Goal: Task Accomplishment & Management: Manage account settings

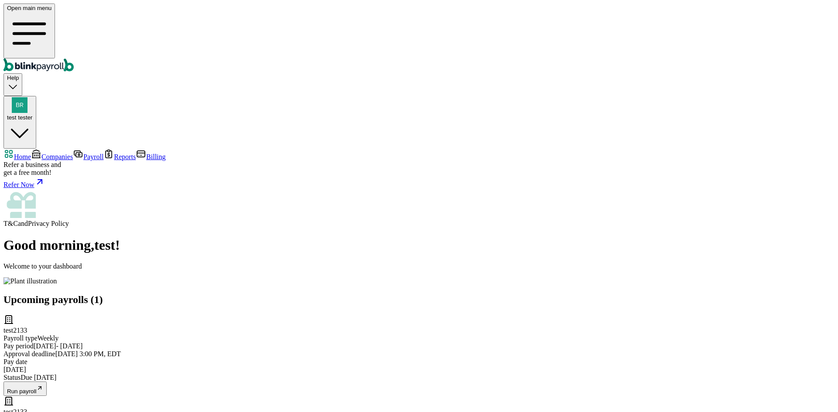
click at [317, 315] on div "test2133 Payroll type Weekly Pay period 12 Aug - 18 Aug Approval deadline 20 Au…" at bounding box center [418, 356] width 831 height 82
click at [55, 153] on link "Companies" at bounding box center [52, 156] width 42 height 7
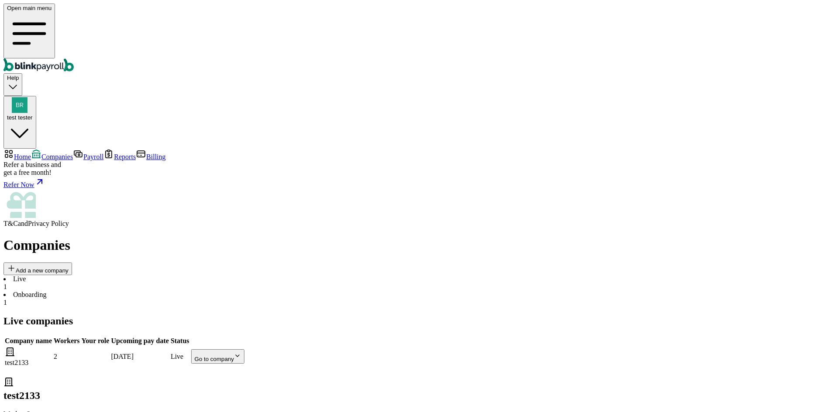
click at [552, 158] on body "Open main menu Help test tester Home Companies Payroll Reports Billing Refer a …" at bounding box center [418, 236] width 831 height 466
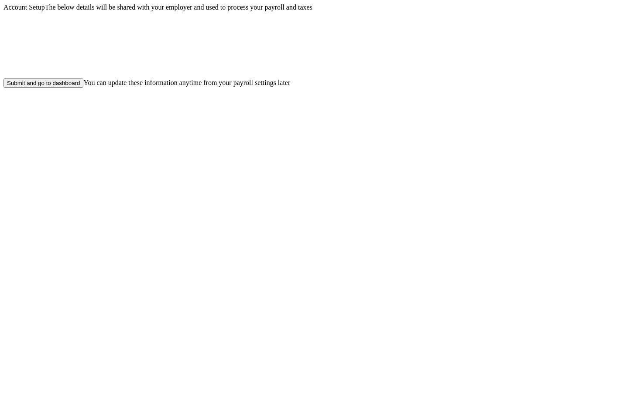
click at [80, 86] on div "Submit and go to dashboard" at bounding box center [43, 83] width 73 height 7
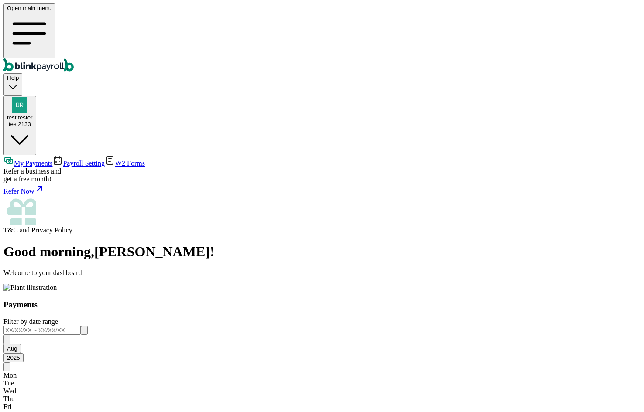
click at [63, 160] on span "Payroll Setting" at bounding box center [84, 163] width 42 height 7
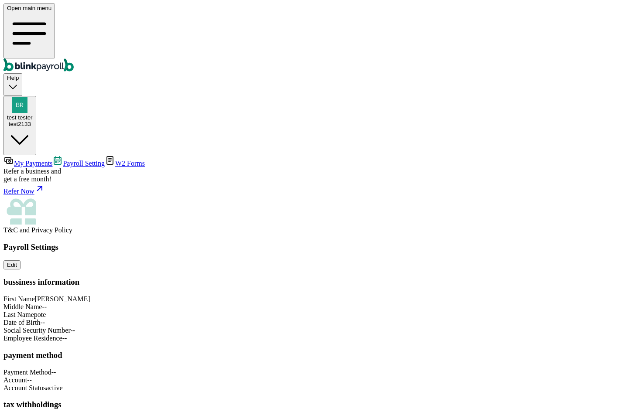
click at [115, 160] on span "W2 Forms" at bounding box center [130, 163] width 30 height 7
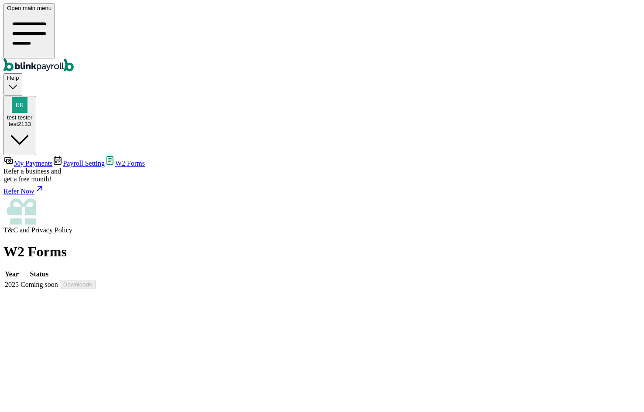
click at [52, 160] on span "My Payments" at bounding box center [33, 163] width 38 height 7
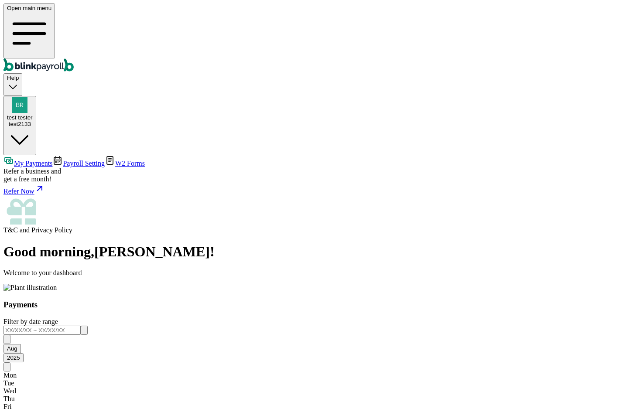
click at [33, 121] on div "test2133" at bounding box center [20, 124] width 26 height 7
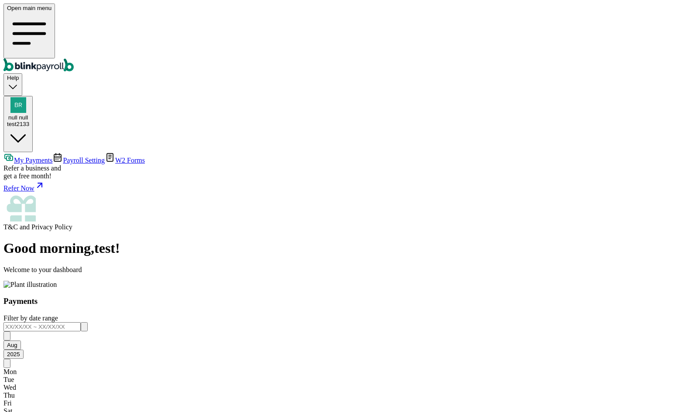
click at [533, 386] on main "Good morning , test ! Welcome to your dashboard Payments Filter by date range […" at bounding box center [337, 405] width 669 height 330
click at [492, 411] on main "Good morning , test ! Welcome to your dashboard Payments Filter by date range […" at bounding box center [337, 405] width 669 height 330
click at [78, 157] on span "Payroll Setting" at bounding box center [84, 160] width 42 height 7
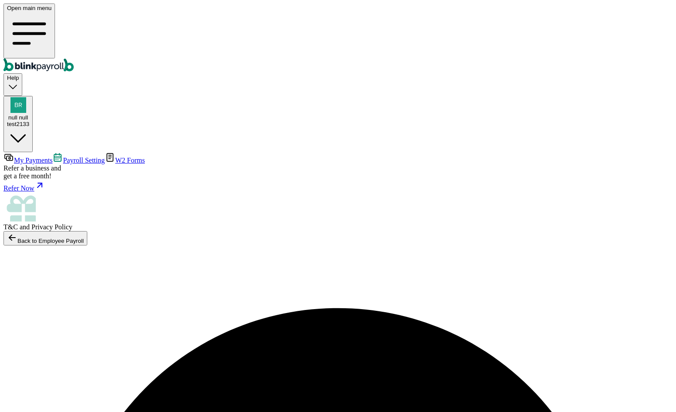
scroll to position [1, 0]
click at [28, 114] on span "null null" at bounding box center [18, 117] width 20 height 7
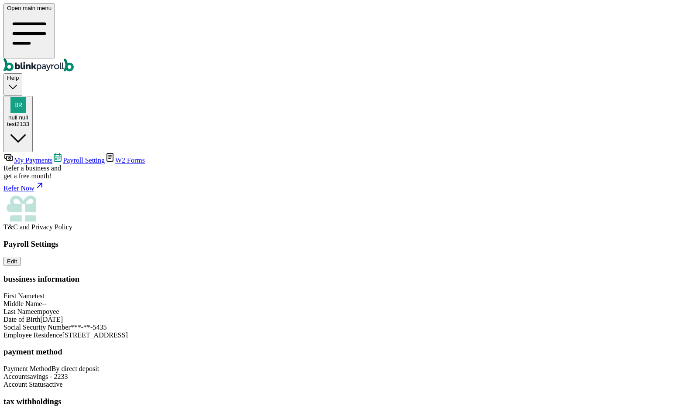
click at [29, 121] on div "test2133" at bounding box center [18, 124] width 22 height 7
click at [29, 114] on div "null null test2133" at bounding box center [18, 120] width 22 height 13
click at [29, 121] on div "test2133" at bounding box center [18, 124] width 22 height 7
click at [28, 114] on span "null null" at bounding box center [18, 117] width 20 height 7
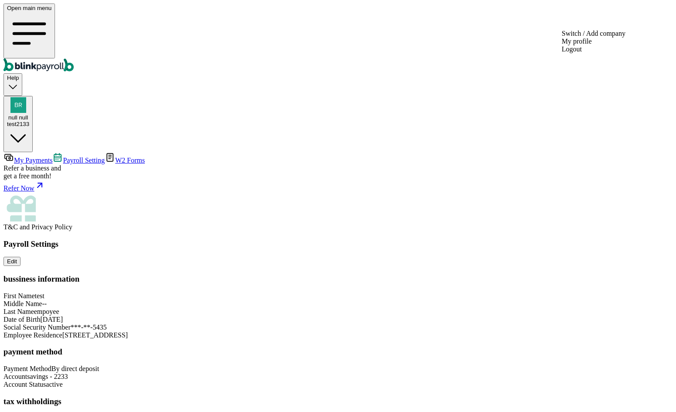
click at [29, 121] on div "test2133" at bounding box center [18, 124] width 22 height 7
click at [50, 157] on link "My Payments" at bounding box center [27, 160] width 49 height 7
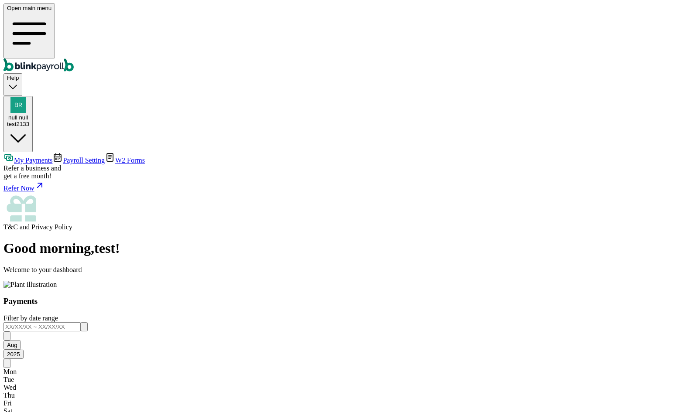
click at [81, 157] on span "Payroll Setting" at bounding box center [84, 160] width 42 height 7
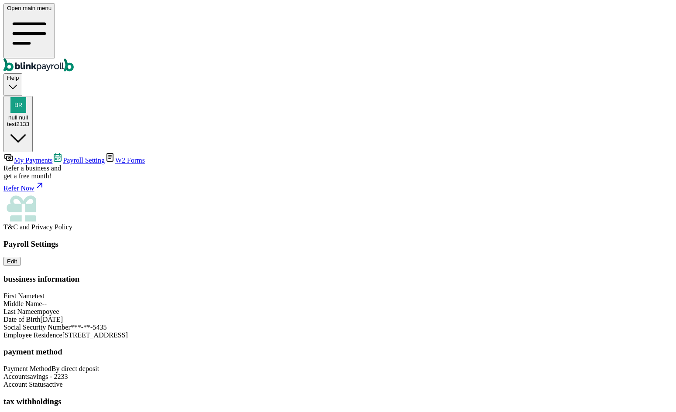
click at [33, 96] on button "null null test2133" at bounding box center [17, 124] width 29 height 56
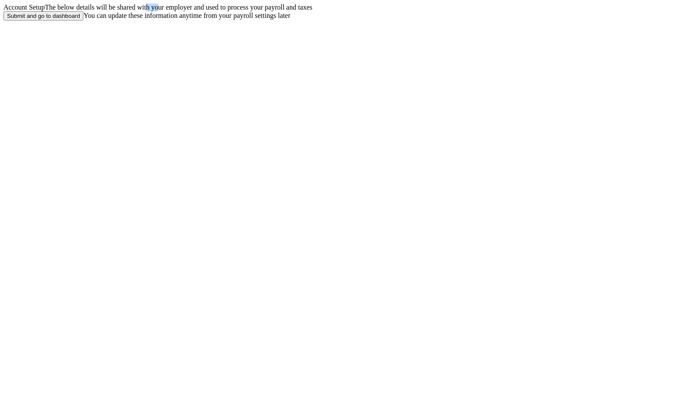
drag, startPoint x: 349, startPoint y: 29, endPoint x: 329, endPoint y: 34, distance: 20.6
click at [312, 11] on span "The below details will be shared with your employer and used to process your pa…" at bounding box center [178, 6] width 267 height 7
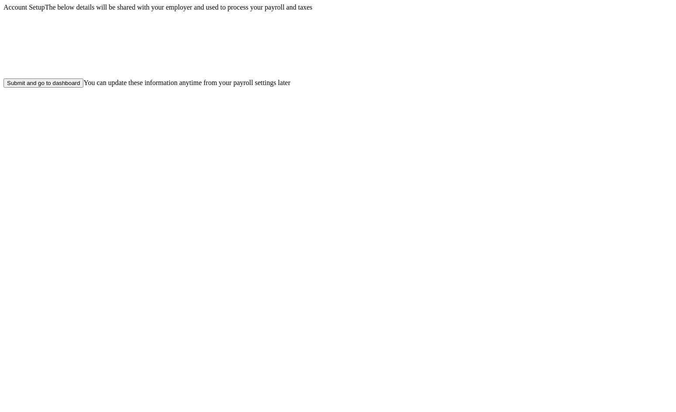
click at [80, 86] on div "Submit and go to dashboard" at bounding box center [43, 83] width 73 height 7
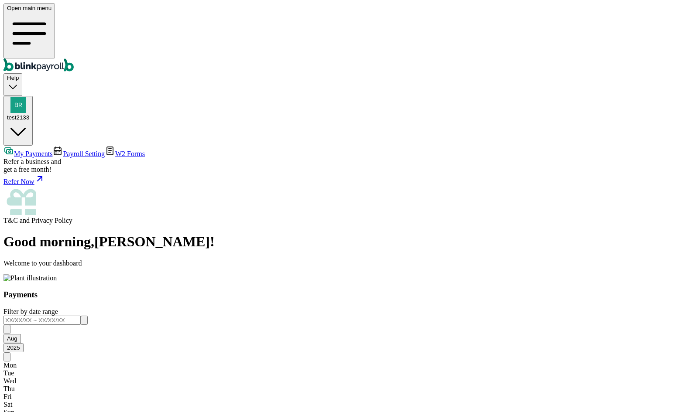
click at [79, 150] on span "Payroll Setting" at bounding box center [84, 153] width 42 height 7
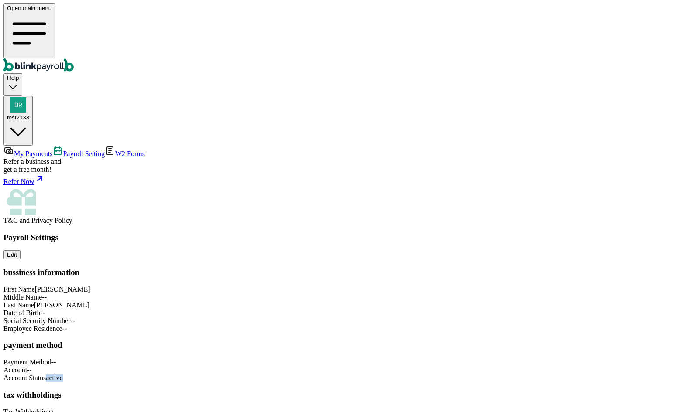
drag, startPoint x: 404, startPoint y: 342, endPoint x: 462, endPoint y: 349, distance: 58.1
click at [461, 349] on div "Payroll Settings Edit bussiness information First Name [PERSON_NAME] Middle Nam…" at bounding box center [337, 328] width 669 height 191
click at [462, 348] on div "Payroll Settings Edit bussiness information First Name [PERSON_NAME] Middle Nam…" at bounding box center [337, 328] width 669 height 191
click at [105, 150] on link "W2 Forms" at bounding box center [125, 153] width 40 height 7
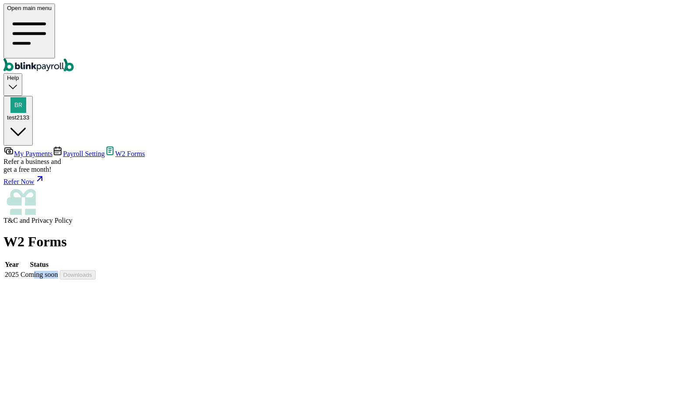
drag, startPoint x: 271, startPoint y: 112, endPoint x: 240, endPoint y: 113, distance: 30.6
click at [58, 271] on span "Coming soon" at bounding box center [40, 274] width 38 height 7
drag, startPoint x: 507, startPoint y: 110, endPoint x: 539, endPoint y: 108, distance: 32.8
click at [96, 271] on div "Downloads" at bounding box center [78, 275] width 36 height 9
click at [67, 150] on span "Payroll Setting" at bounding box center [84, 153] width 42 height 7
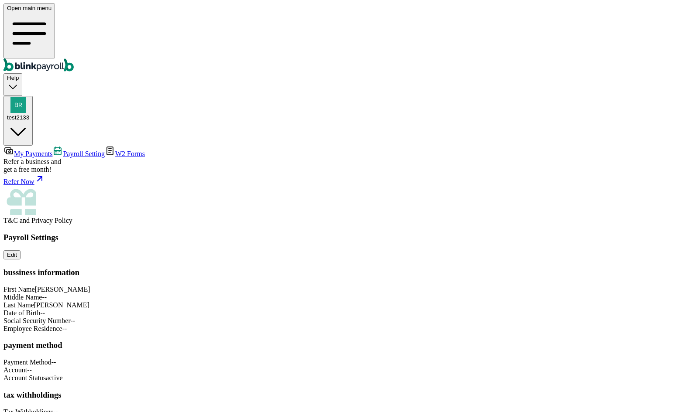
click at [52, 150] on span "My Payments" at bounding box center [33, 153] width 38 height 7
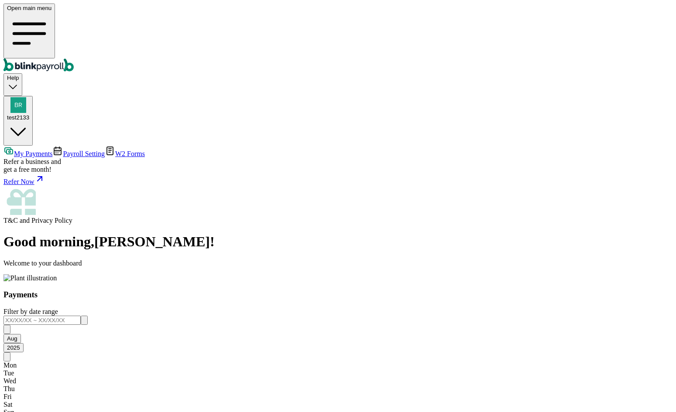
click at [63, 150] on span "Payroll Setting" at bounding box center [84, 153] width 42 height 7
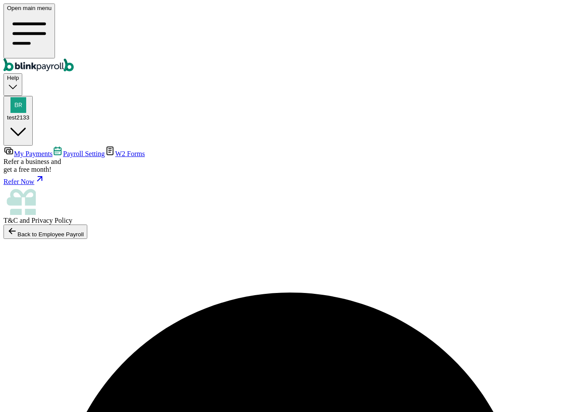
scroll to position [1, 0]
click at [52, 150] on span "My Payments" at bounding box center [33, 153] width 38 height 7
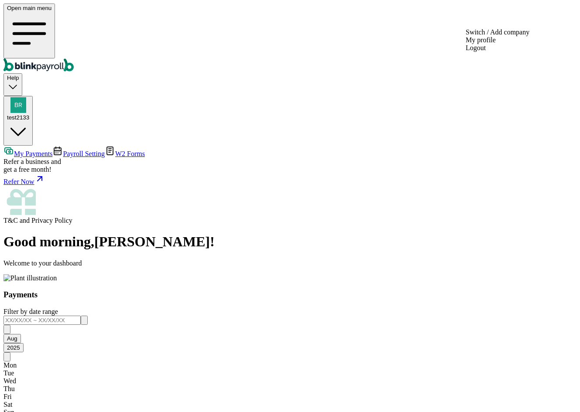
click at [29, 97] on div "test2133" at bounding box center [18, 109] width 22 height 24
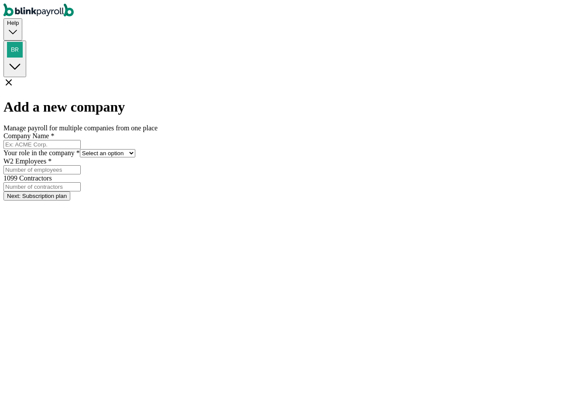
click at [81, 140] on input "Company Name *" at bounding box center [41, 144] width 77 height 9
type input "newAnthonyCompany"
click at [135, 156] on select "Select an option Business owner HR CPA / Accountant Other" at bounding box center [107, 153] width 55 height 8
select select "hr"
click at [135, 149] on select "Select an option Business owner HR CPA / Accountant Other" at bounding box center [107, 153] width 55 height 8
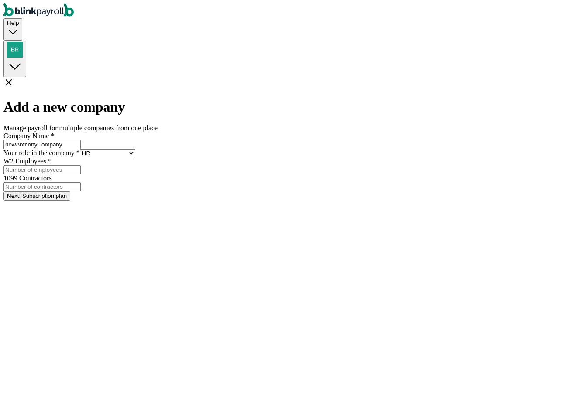
click at [81, 175] on input "W2 Employees *" at bounding box center [41, 169] width 77 height 9
type input "1"
click at [54, 178] on label "1099 Contractors" at bounding box center [28, 178] width 50 height 7
click at [81, 182] on input "1099 Contractors" at bounding box center [41, 186] width 77 height 9
click at [81, 192] on input "1099 Contractors" at bounding box center [41, 186] width 77 height 9
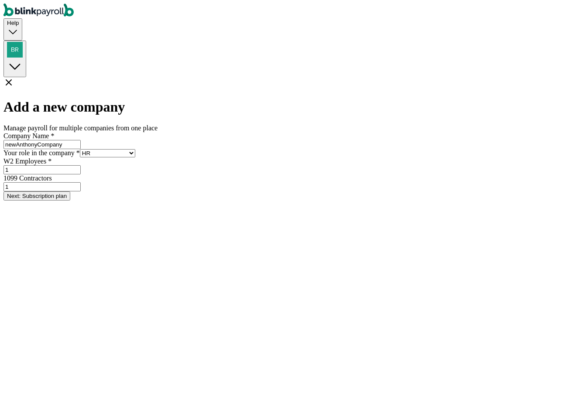
type input "1"
click at [70, 201] on button "Next: Subscription plan" at bounding box center [36, 196] width 67 height 9
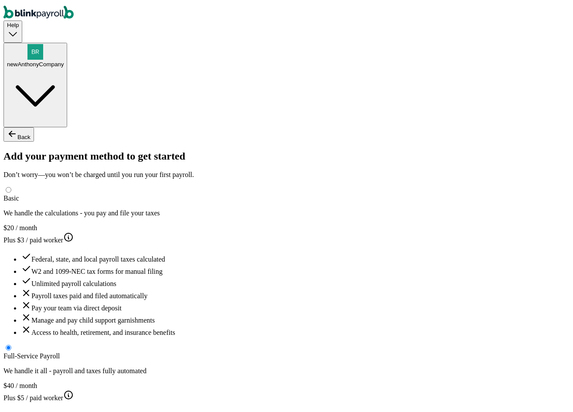
type input "test"
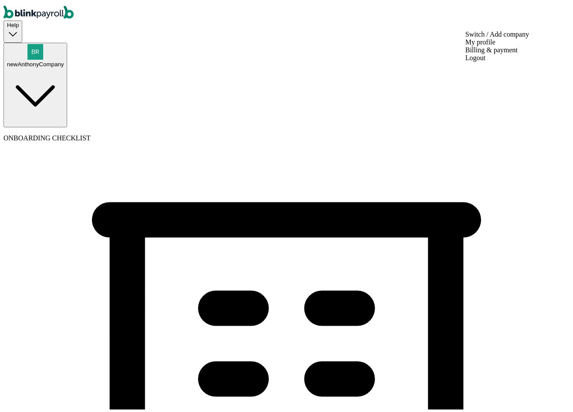
click at [64, 59] on div "newAnthonyCompany" at bounding box center [35, 62] width 57 height 7
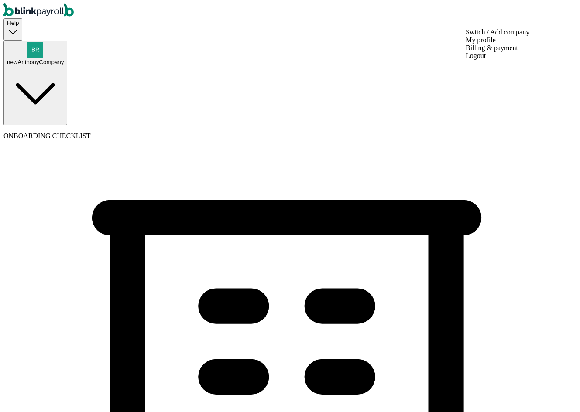
click at [64, 42] on div "newAnthonyCompany" at bounding box center [35, 54] width 57 height 24
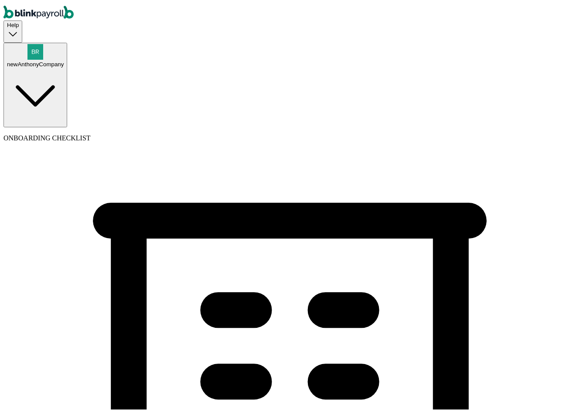
click at [64, 42] on div "newAnthonyCompany" at bounding box center [35, 54] width 57 height 24
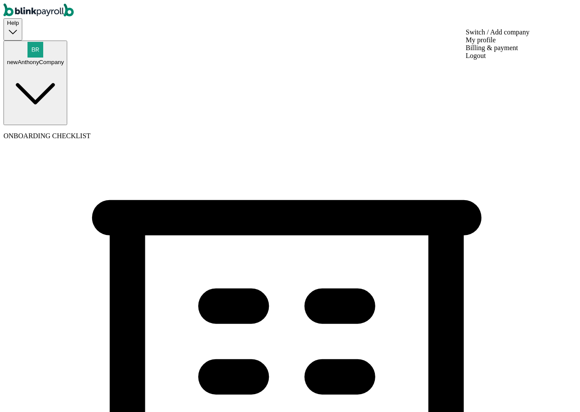
click at [64, 59] on div "newAnthonyCompany" at bounding box center [35, 62] width 57 height 7
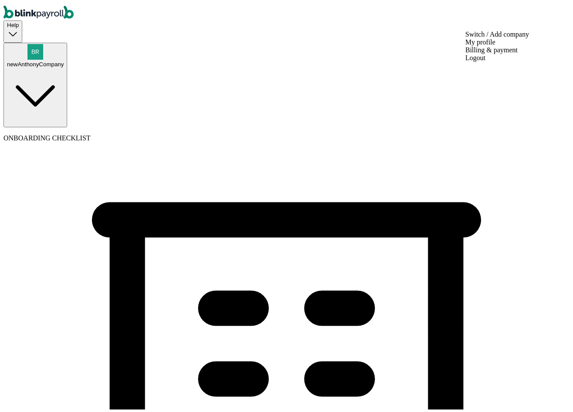
click at [64, 42] on div "newAnthonyCompany" at bounding box center [35, 54] width 57 height 24
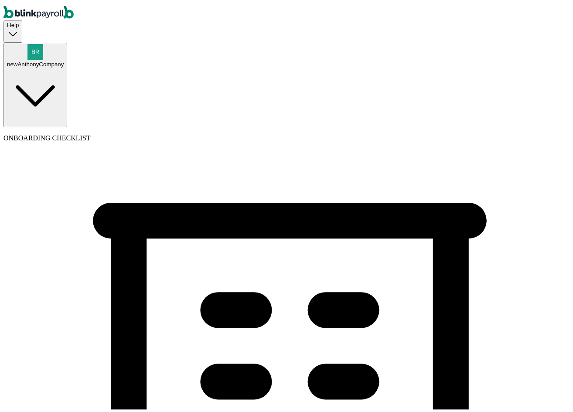
type input "(342) 423-2432"
select select "Limited Liability Company (LLC)"
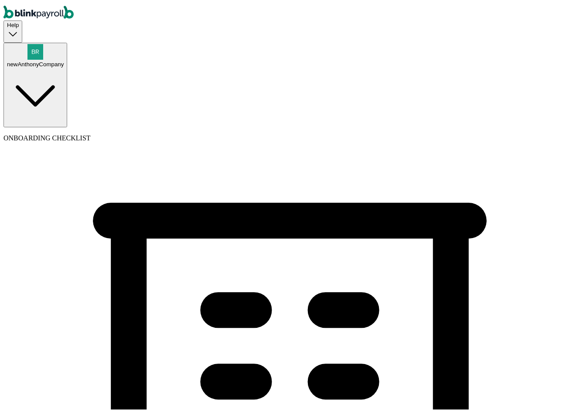
select select "Cleaning Services"
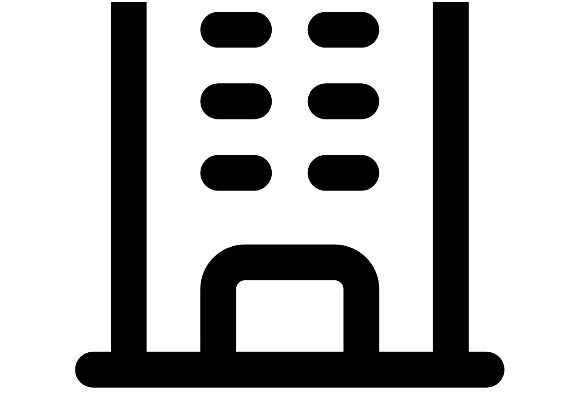
scroll to position [305, 0]
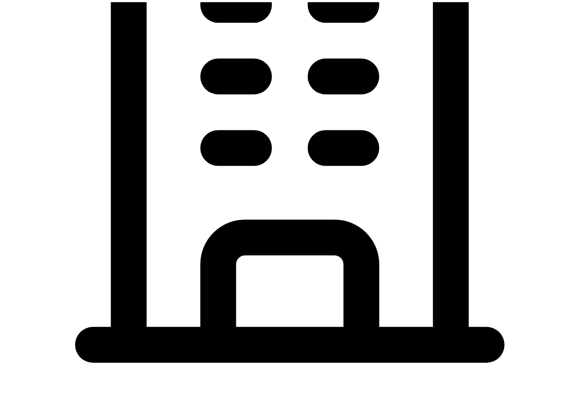
type input "08/20/2025"
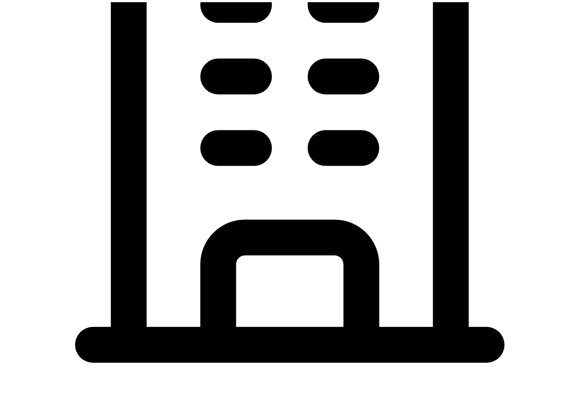
type input "32 1/2 18th St S"
type input "Saint Petersburg"
type input "FL"
type input "33712"
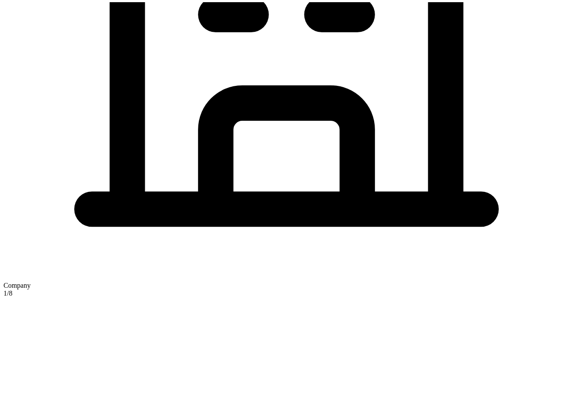
scroll to position [425, 0]
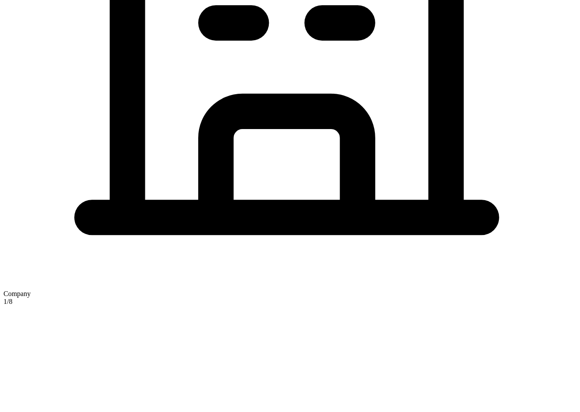
checkbox input "true"
type input "32 1/2 18th St S"
type input "Saint Petersburg"
type input "FL"
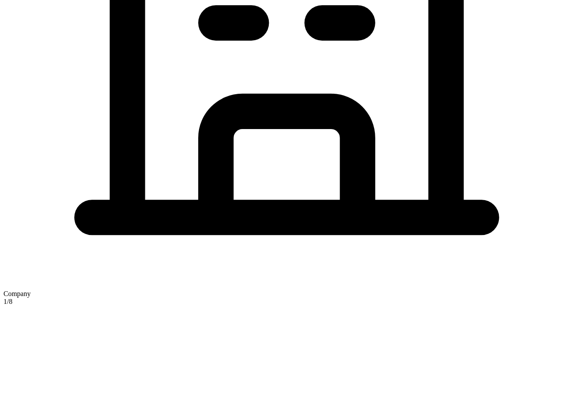
type input "33712"
type input "test"
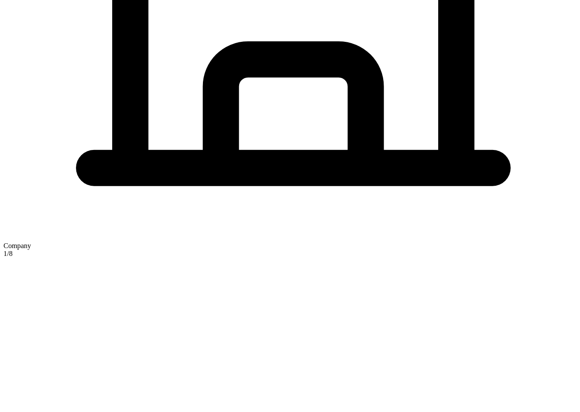
scroll to position [487, 0]
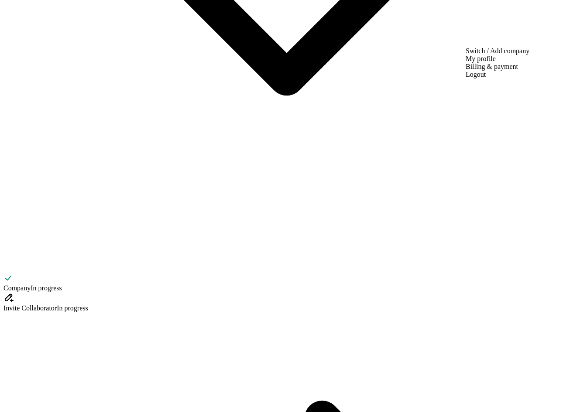
scroll to position [194, 0]
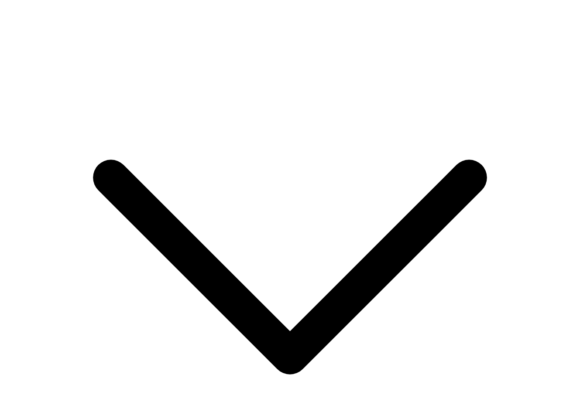
scroll to position [0, 0]
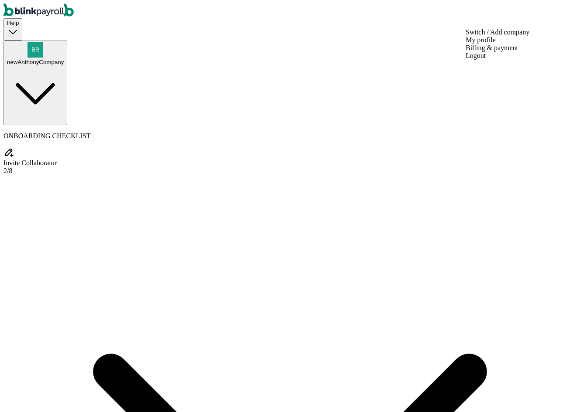
click at [67, 41] on button "newAnthonyCompany" at bounding box center [35, 83] width 64 height 84
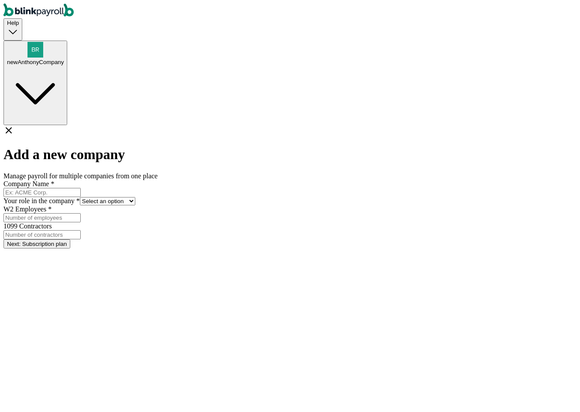
click at [81, 188] on input "Company Name *" at bounding box center [41, 192] width 77 height 9
type input "newCompaEdwards"
click at [135, 197] on select "Select an option Business owner HR CPA / Accountant Other" at bounding box center [107, 201] width 55 height 8
select select "hr"
click at [135, 197] on select "Select an option Business owner HR CPA / Accountant Other" at bounding box center [107, 201] width 55 height 8
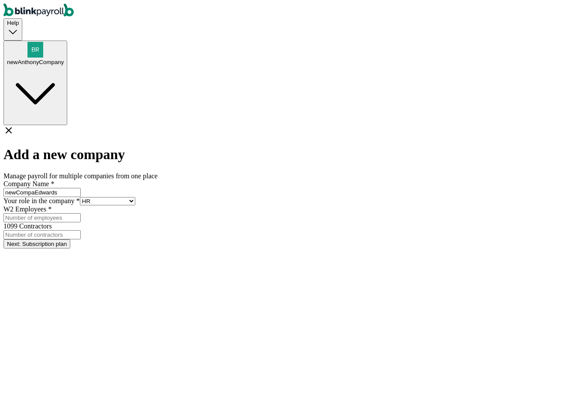
click at [81, 213] on input "W2 Employees *" at bounding box center [41, 217] width 77 height 9
type input "1"
click at [81, 230] on input "1099 Contractors" at bounding box center [41, 234] width 77 height 9
type input "1"
click at [70, 240] on button "Next: Subscription plan" at bounding box center [36, 244] width 67 height 9
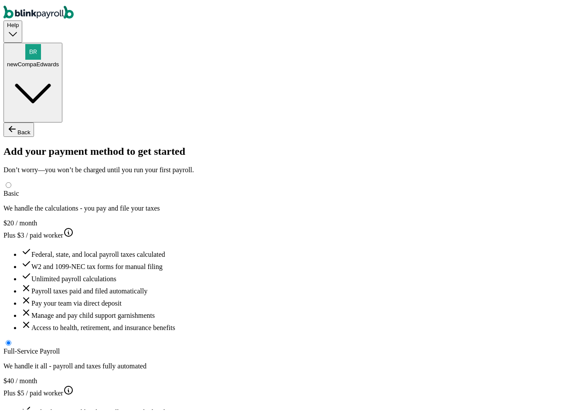
type input "test"
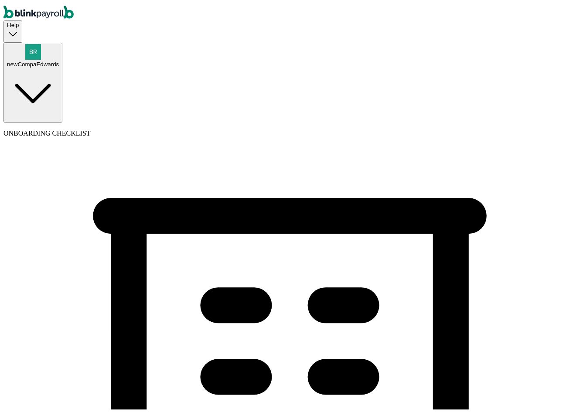
click at [41, 42] on img "button" at bounding box center [33, 50] width 16 height 16
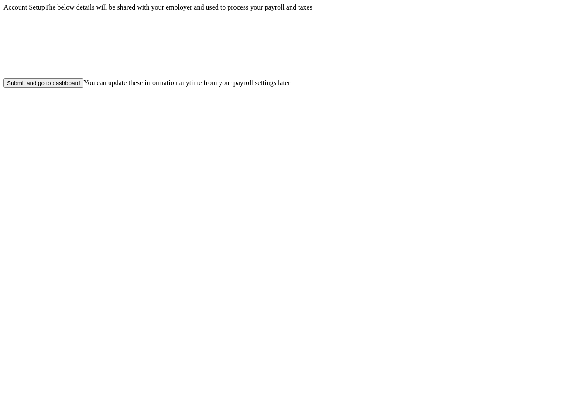
click at [80, 86] on div "Submit and go to dashboard" at bounding box center [43, 83] width 73 height 7
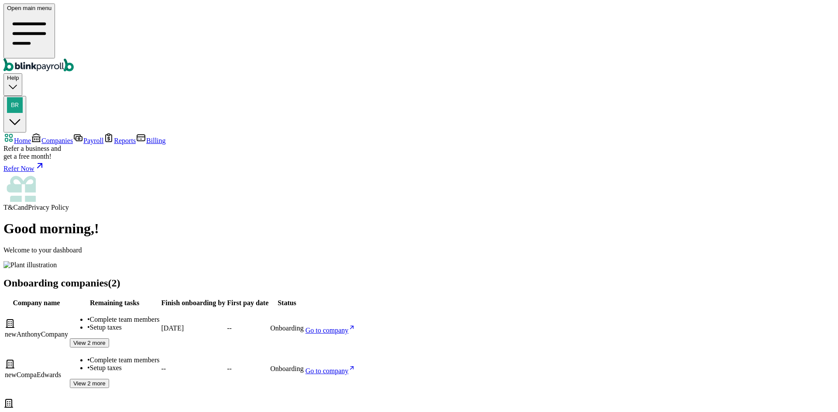
click at [41, 137] on span "Companies" at bounding box center [56, 140] width 31 height 7
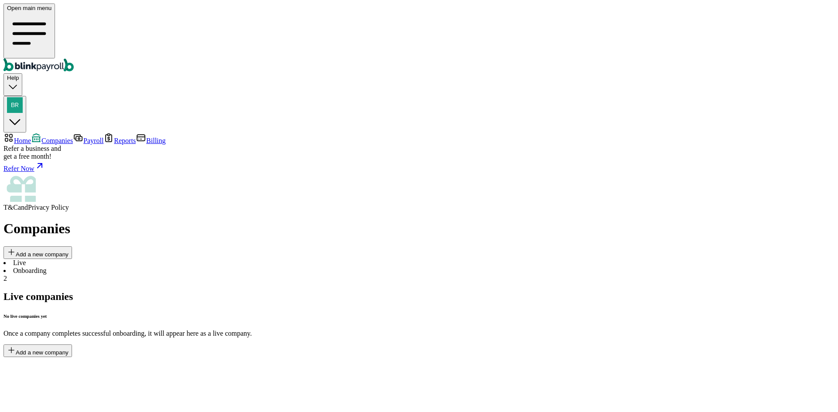
click at [209, 267] on li "Onboarding 2" at bounding box center [418, 275] width 831 height 16
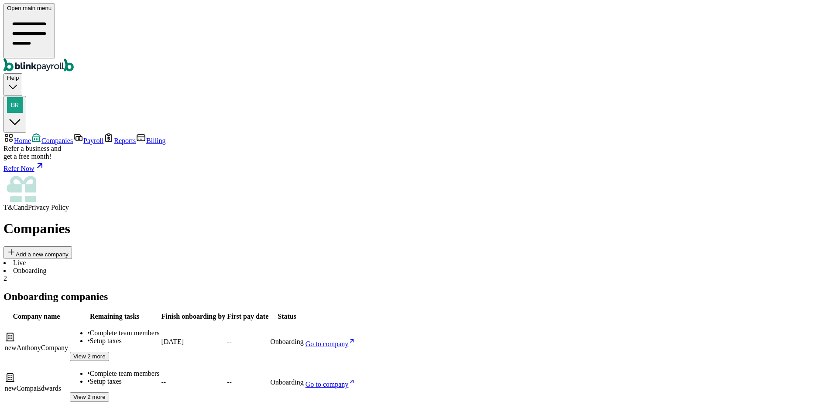
click at [83, 137] on span "Payroll" at bounding box center [93, 140] width 20 height 7
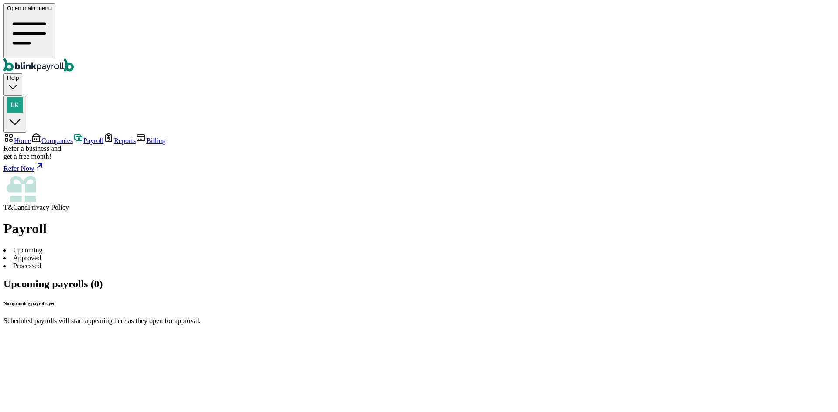
click at [114, 137] on span "Reports" at bounding box center [125, 140] width 22 height 7
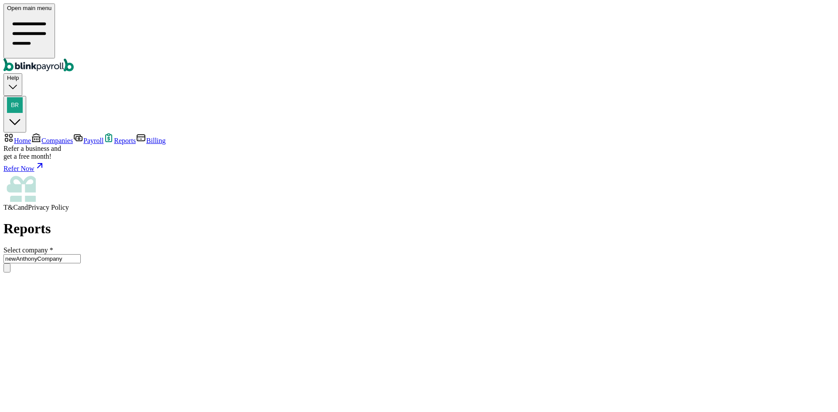
click at [146, 137] on span "Billing" at bounding box center [155, 140] width 19 height 7
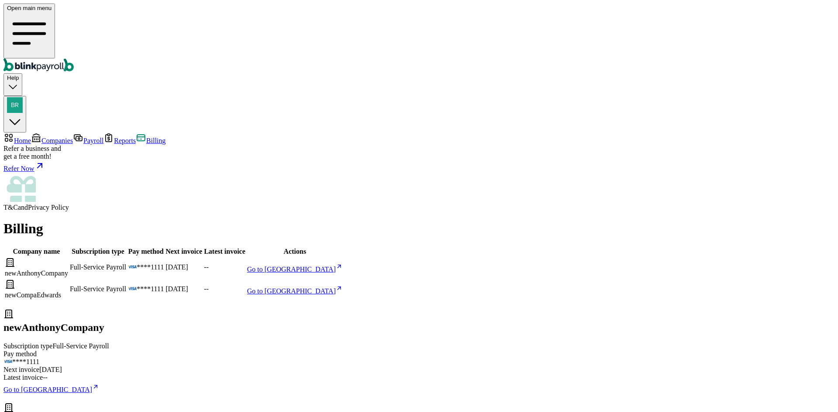
click at [31, 137] on span "Home" at bounding box center [22, 140] width 17 height 7
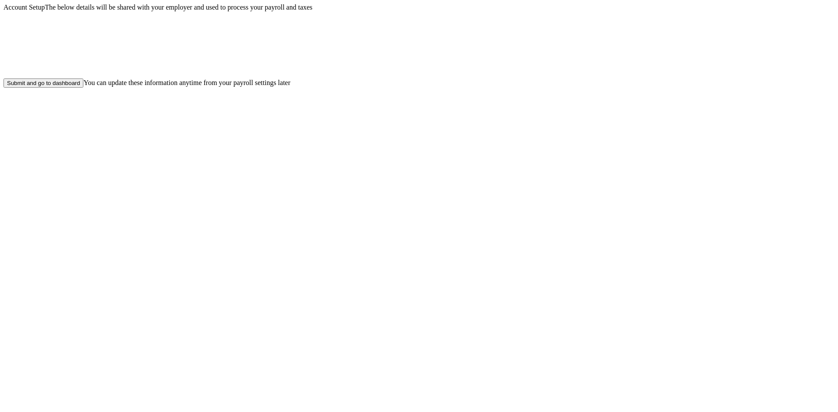
click at [80, 86] on div "Submit and go to dashboard" at bounding box center [43, 83] width 73 height 7
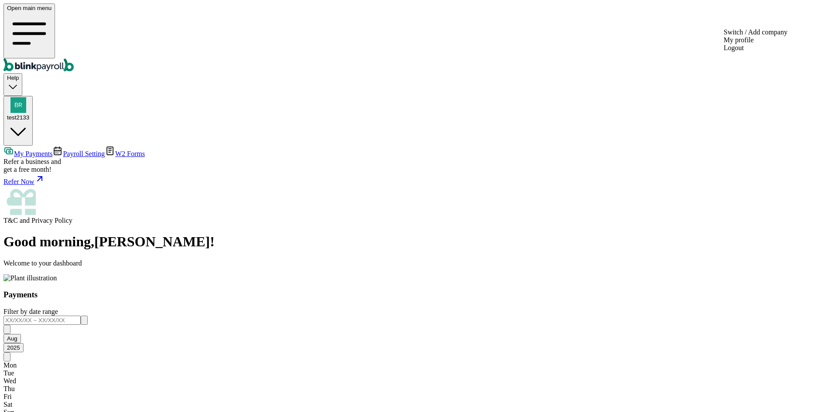
click at [26, 97] on img "button" at bounding box center [18, 105] width 16 height 16
click at [29, 97] on div "test2133" at bounding box center [18, 109] width 22 height 24
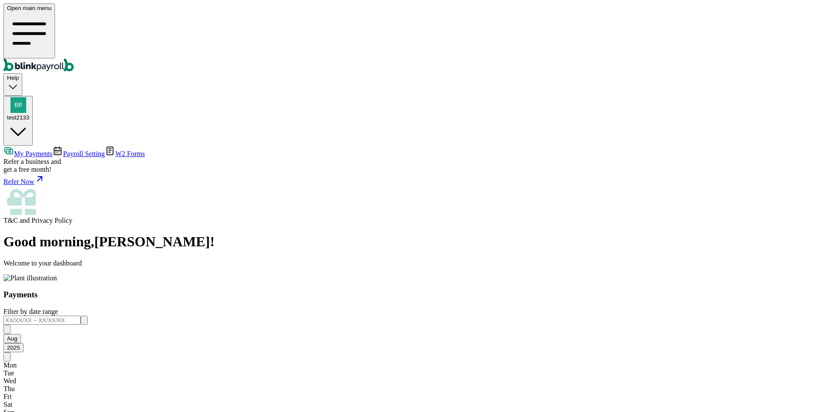
copy span "branko+testae1@blinkpayroll.com"
click at [29, 114] on div "test2133" at bounding box center [18, 117] width 22 height 7
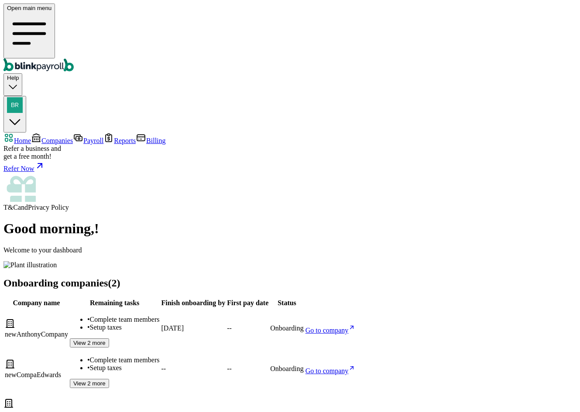
click at [45, 137] on link "Companies" at bounding box center [52, 140] width 42 height 7
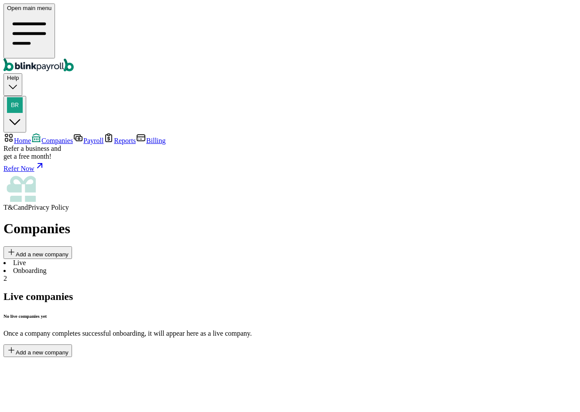
click at [182, 259] on div "Live Onboarding 2 Live companies No live companies yet Once a company completes…" at bounding box center [289, 298] width 573 height 79
click at [180, 267] on li "Onboarding 2" at bounding box center [289, 275] width 573 height 16
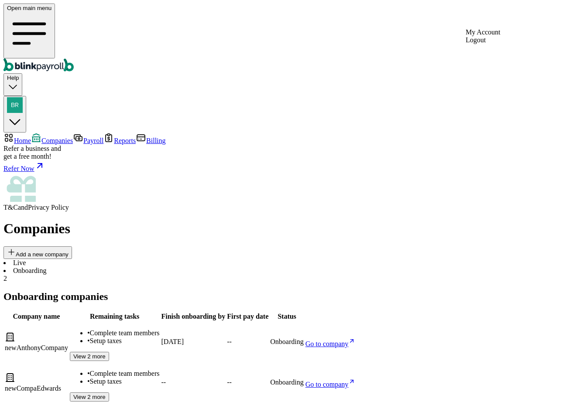
click at [23, 97] on div "button" at bounding box center [15, 105] width 16 height 17
click at [31, 137] on span "Home" at bounding box center [22, 140] width 17 height 7
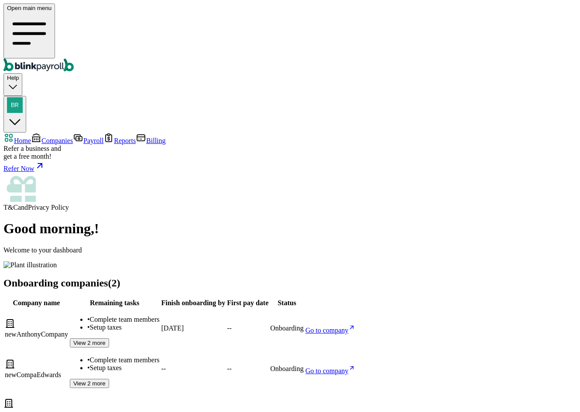
click at [305, 221] on div "Good morning , ! Welcome to your dashboard" at bounding box center [289, 245] width 573 height 48
click at [26, 96] on button "button" at bounding box center [14, 114] width 23 height 37
click at [23, 97] on img "button" at bounding box center [15, 105] width 16 height 16
click at [23, 97] on div "button" at bounding box center [15, 105] width 16 height 17
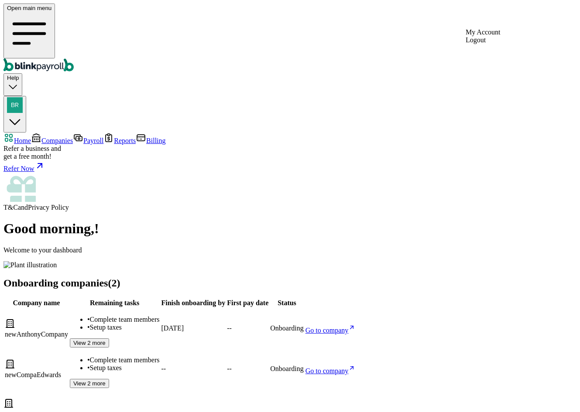
click at [23, 97] on img "button" at bounding box center [15, 105] width 16 height 16
click at [53, 137] on span "Companies" at bounding box center [56, 140] width 31 height 7
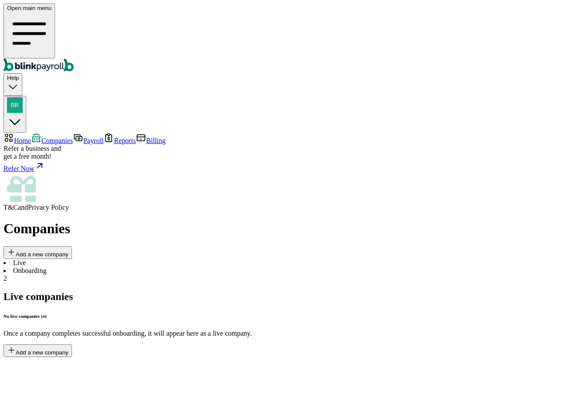
click at [23, 97] on div "button" at bounding box center [15, 105] width 16 height 17
click at [23, 97] on img "button" at bounding box center [15, 105] width 16 height 16
click at [83, 137] on span "Payroll" at bounding box center [93, 140] width 20 height 7
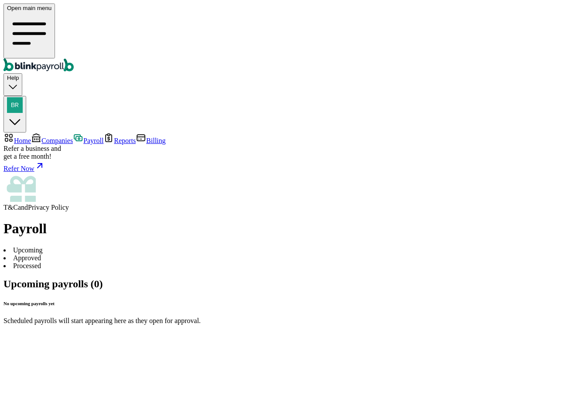
click at [31, 137] on link "Home" at bounding box center [16, 140] width 27 height 7
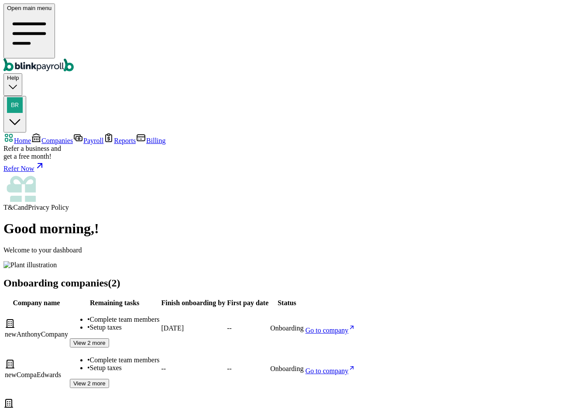
click at [23, 97] on img "button" at bounding box center [15, 105] width 16 height 16
click at [65, 137] on span "Companies" at bounding box center [56, 140] width 31 height 7
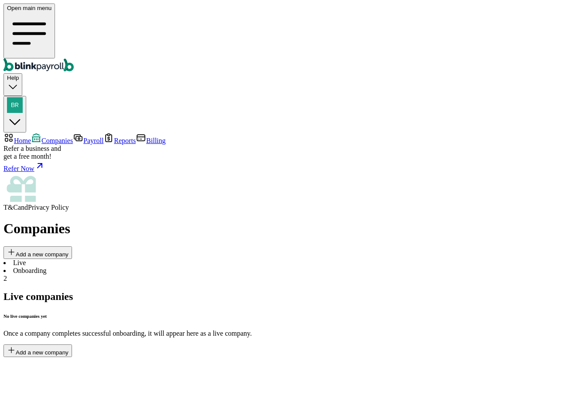
click at [190, 267] on li "Onboarding 2" at bounding box center [289, 275] width 573 height 16
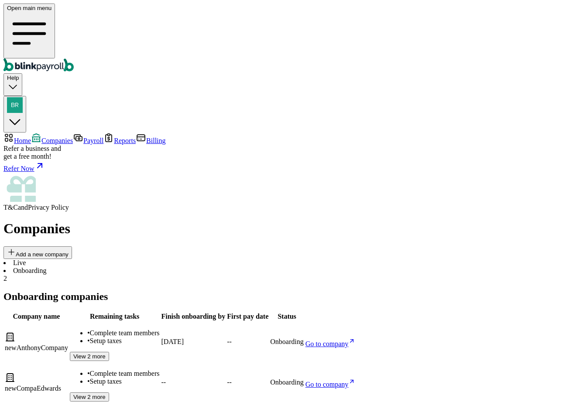
click at [125, 259] on li "Live" at bounding box center [289, 263] width 573 height 8
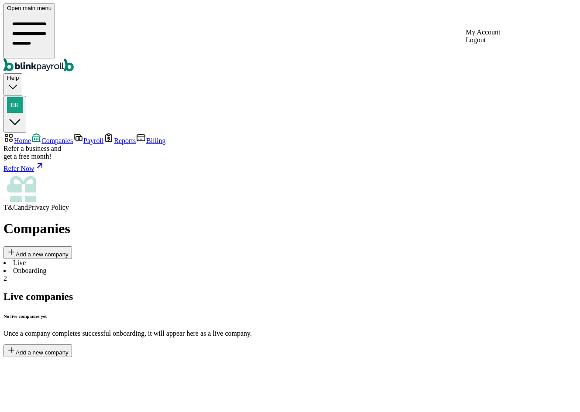
click at [23, 97] on img "button" at bounding box center [15, 105] width 16 height 16
click at [26, 96] on button "button" at bounding box center [14, 114] width 23 height 37
click at [31, 137] on link "Home" at bounding box center [16, 140] width 27 height 7
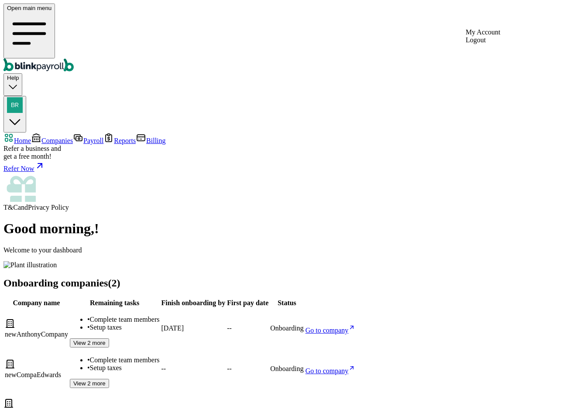
click at [23, 97] on img "button" at bounding box center [15, 105] width 16 height 16
click at [26, 96] on button "button" at bounding box center [14, 114] width 23 height 37
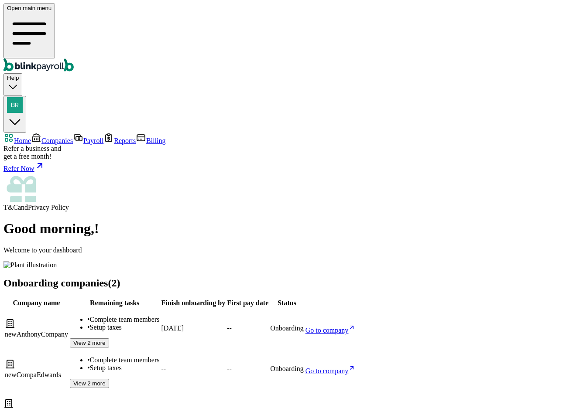
copy span "branko+testae1@blinkpayroll.com"
click at [23, 97] on div "button" at bounding box center [15, 105] width 16 height 17
click at [23, 97] on img "button" at bounding box center [15, 105] width 16 height 16
click at [23, 97] on div "button" at bounding box center [15, 105] width 16 height 17
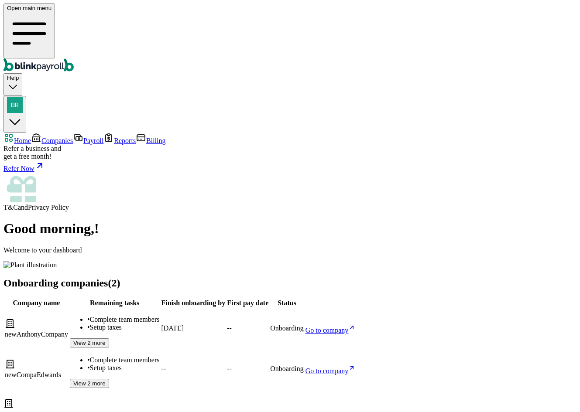
click at [372, 221] on div "Good morning , ! Welcome to your dashboard Onboarding companies (2) Company nam…" at bounding box center [289, 418] width 573 height 395
click at [275, 352] on main "Good morning , ! Welcome to your dashboard Onboarding companies (2) Company nam…" at bounding box center [289, 418] width 573 height 395
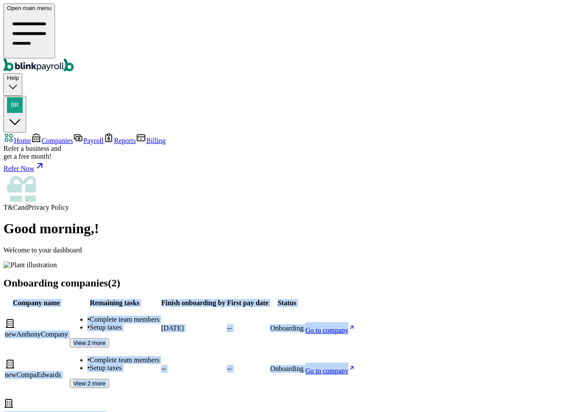
click at [275, 352] on main "Good morning , ! Welcome to your dashboard Onboarding companies (2) Company nam…" at bounding box center [289, 418] width 573 height 395
click at [279, 345] on main "Good morning , ! Welcome to your dashboard Onboarding companies (2) Company nam…" at bounding box center [289, 418] width 573 height 395
click at [283, 337] on main "Good morning , ! Welcome to your dashboard Onboarding companies (2) Company nam…" at bounding box center [289, 418] width 573 height 395
click at [247, 250] on main "Good morning , ! Welcome to your dashboard Onboarding companies (2) Company nam…" at bounding box center [289, 418] width 573 height 395
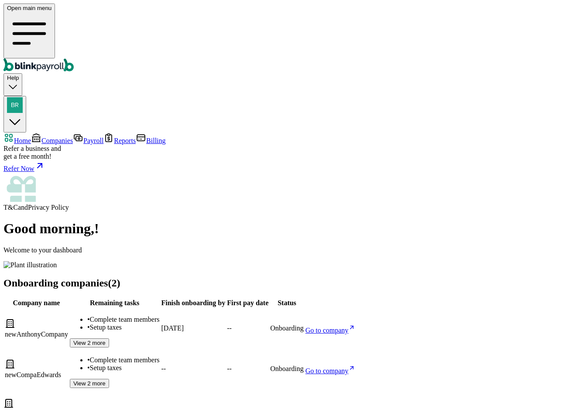
click at [219, 221] on div "Good morning , ! Welcome to your dashboard" at bounding box center [289, 245] width 573 height 48
click at [23, 97] on div "button" at bounding box center [15, 105] width 16 height 17
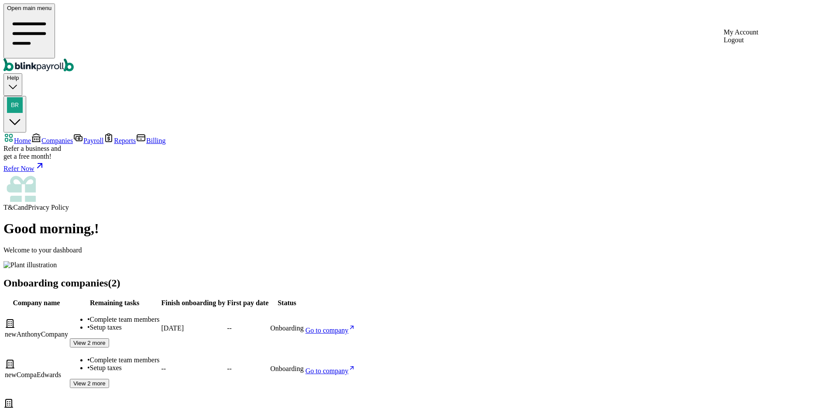
click at [26, 96] on button "button" at bounding box center [14, 114] width 23 height 37
click at [23, 97] on div "button" at bounding box center [15, 105] width 16 height 17
click at [58, 137] on span "Companies" at bounding box center [56, 140] width 31 height 7
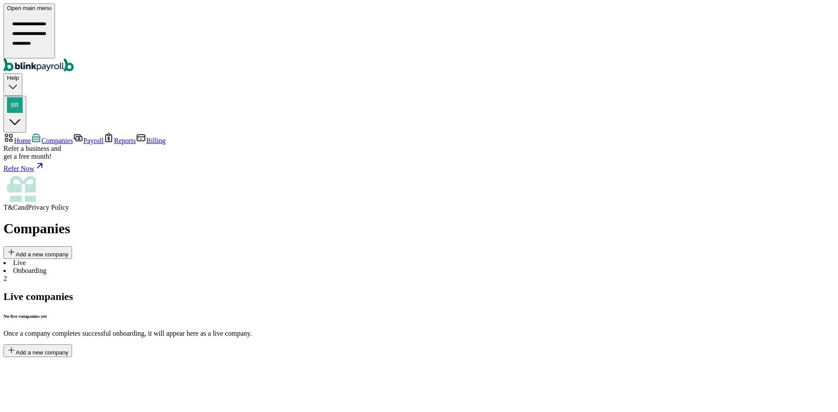
click at [198, 291] on div "Live companies" at bounding box center [418, 297] width 831 height 12
click at [175, 267] on li "Onboarding 2" at bounding box center [418, 275] width 831 height 16
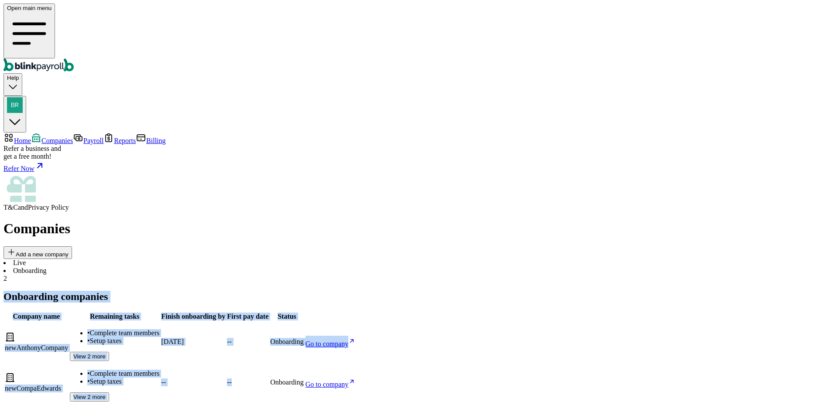
drag, startPoint x: 118, startPoint y: 106, endPoint x: 419, endPoint y: 210, distance: 319.0
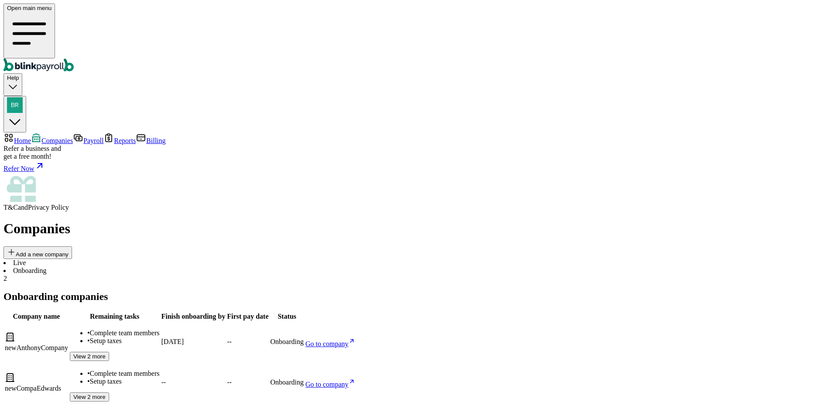
drag, startPoint x: 362, startPoint y: 252, endPoint x: 172, endPoint y: 69, distance: 263.2
drag, startPoint x: 118, startPoint y: 52, endPoint x: 199, endPoint y: 59, distance: 81.9
click at [199, 221] on div "Companies Add a new company" at bounding box center [418, 240] width 831 height 38
click at [134, 259] on li "Live" at bounding box center [418, 263] width 831 height 8
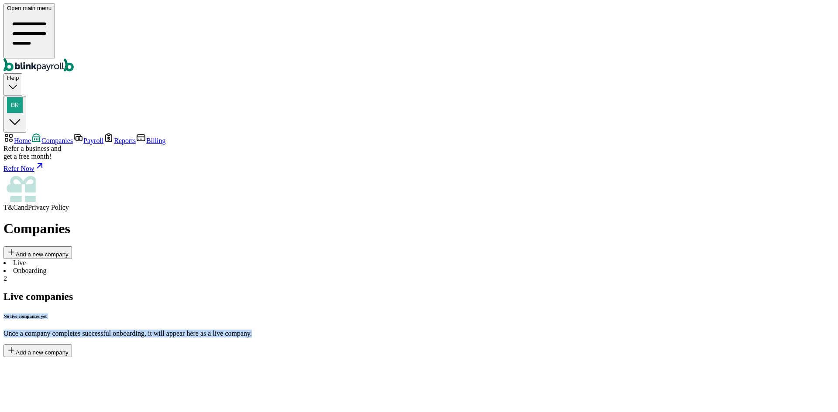
drag, startPoint x: 288, startPoint y: 132, endPoint x: 428, endPoint y: 182, distance: 149.3
click at [428, 314] on div "No live companies yet Once a company completes successful onboarding, it will a…" at bounding box center [418, 326] width 831 height 24
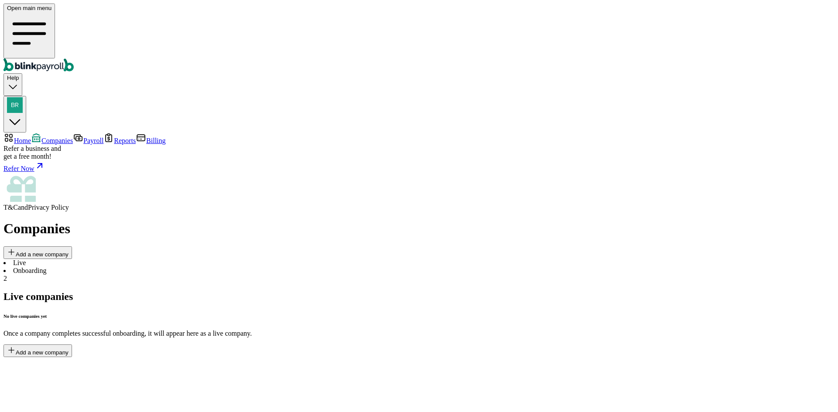
click at [193, 267] on li "Onboarding 2" at bounding box center [418, 275] width 831 height 16
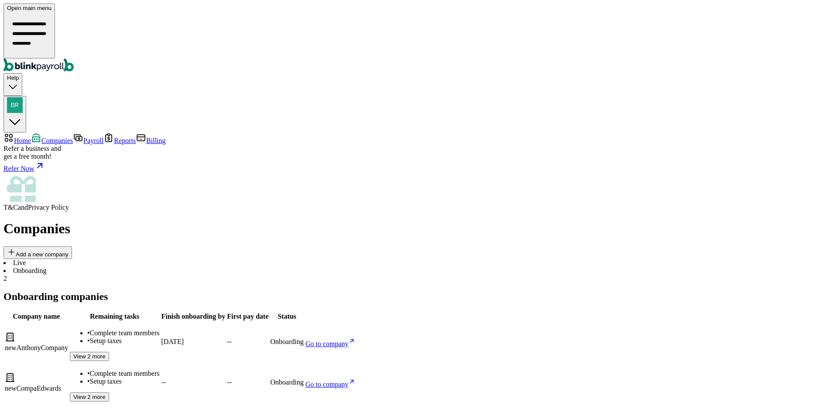
click at [139, 259] on li "Live" at bounding box center [418, 263] width 831 height 8
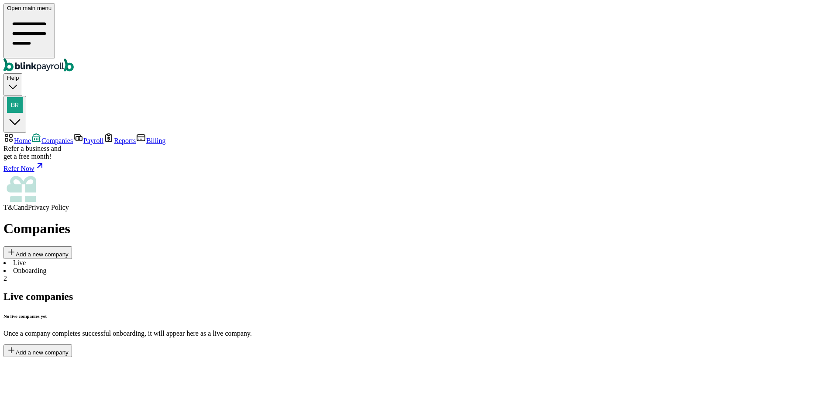
click at [73, 137] on link "Payroll" at bounding box center [88, 140] width 31 height 7
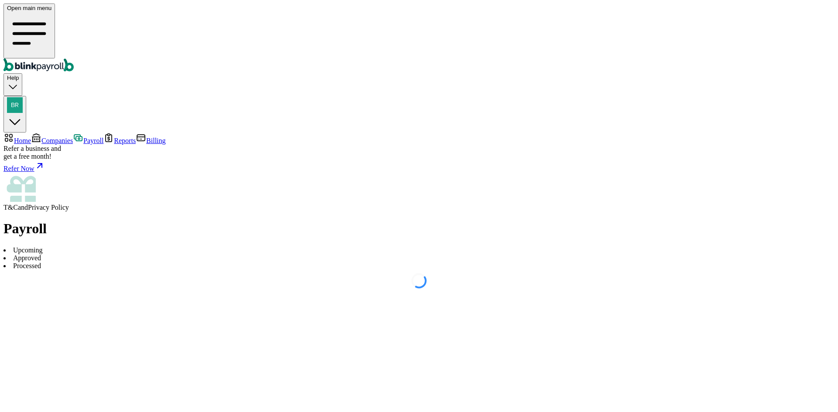
click at [31, 137] on link "Home" at bounding box center [16, 140] width 27 height 7
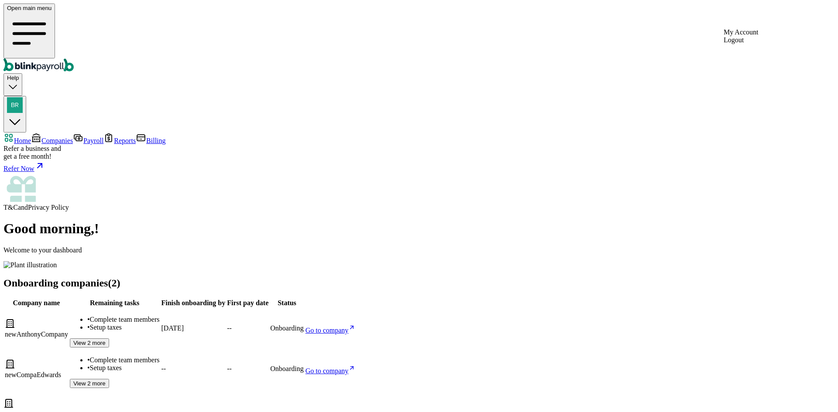
click at [23, 97] on div "button" at bounding box center [15, 105] width 16 height 17
click at [23, 97] on img "button" at bounding box center [15, 105] width 16 height 16
click at [62, 137] on span "Companies" at bounding box center [56, 140] width 31 height 7
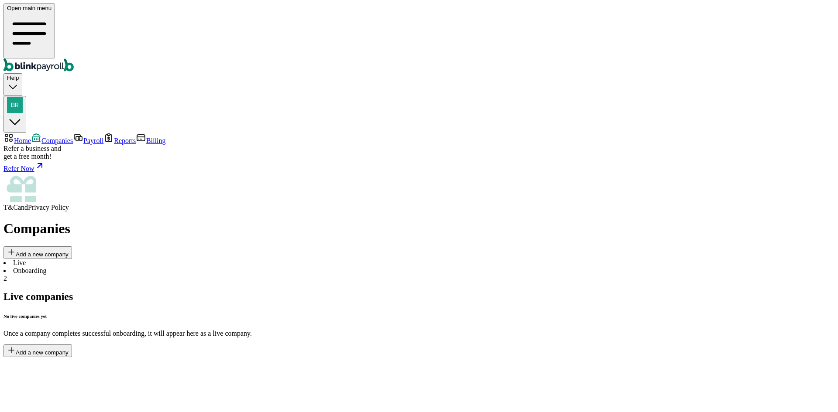
click at [72, 247] on button "Add a new company" at bounding box center [37, 253] width 69 height 13
click at [173, 267] on li "Onboarding 2" at bounding box center [418, 275] width 831 height 16
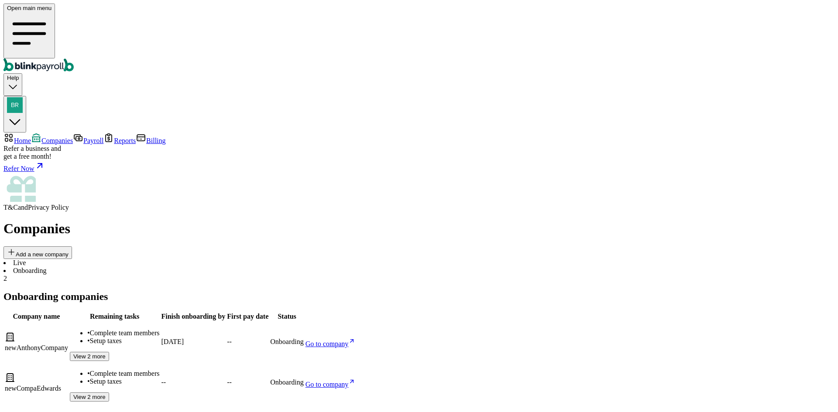
click at [140, 259] on li "Live" at bounding box center [418, 263] width 831 height 8
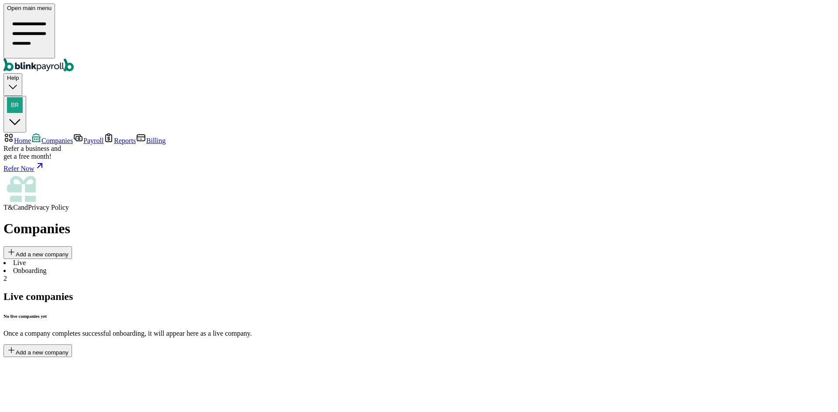
click at [31, 137] on span "Home" at bounding box center [22, 140] width 17 height 7
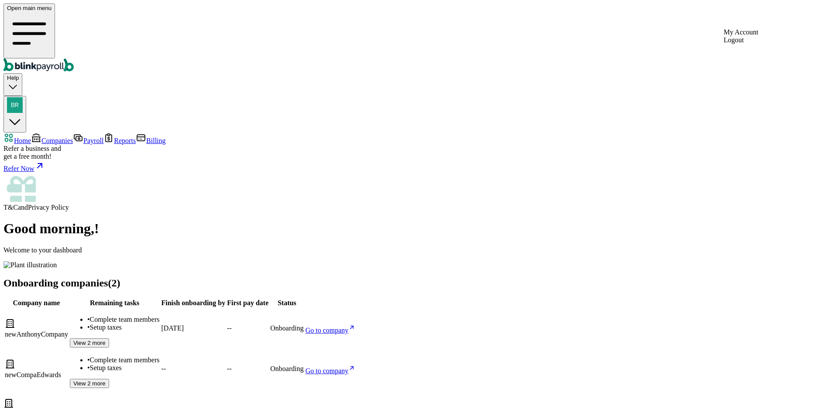
click at [26, 96] on button "button" at bounding box center [14, 114] width 23 height 37
click at [52, 137] on span "Companies" at bounding box center [56, 140] width 31 height 7
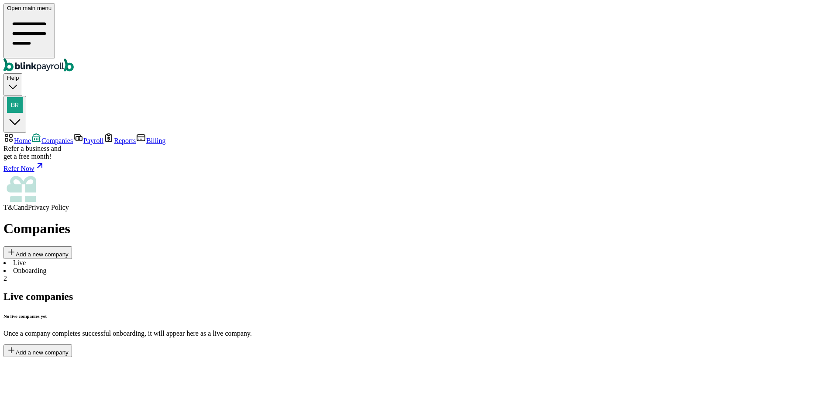
click at [22, 73] on button "Help" at bounding box center [12, 84] width 19 height 22
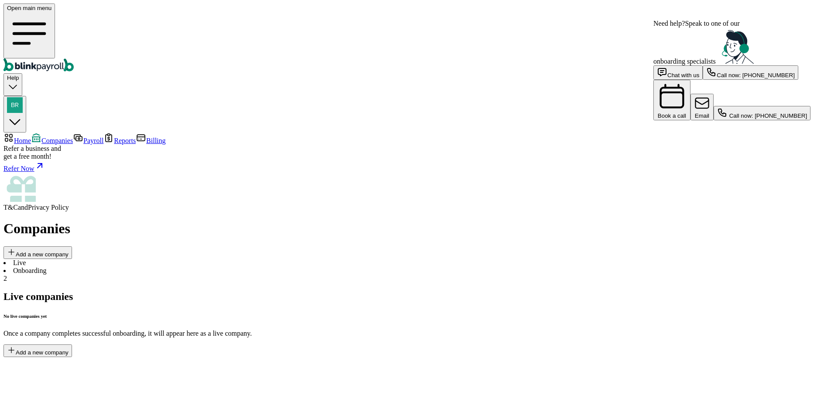
click at [22, 73] on button "Help" at bounding box center [12, 84] width 19 height 22
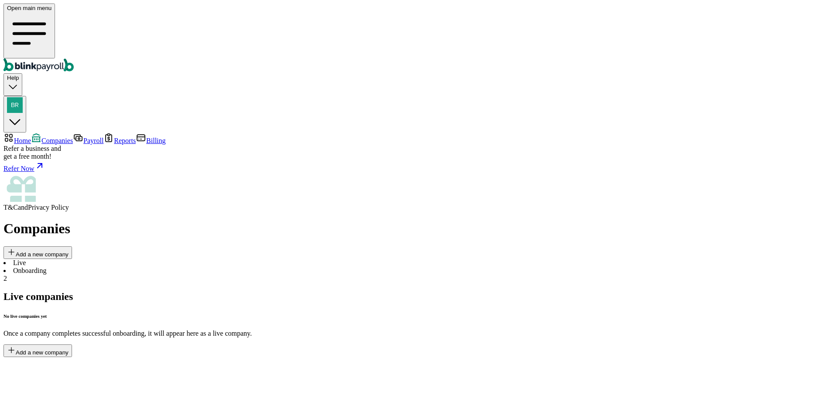
click at [184, 259] on div "Live Onboarding 2" at bounding box center [418, 271] width 831 height 24
click at [184, 267] on li "Onboarding 2" at bounding box center [418, 275] width 831 height 16
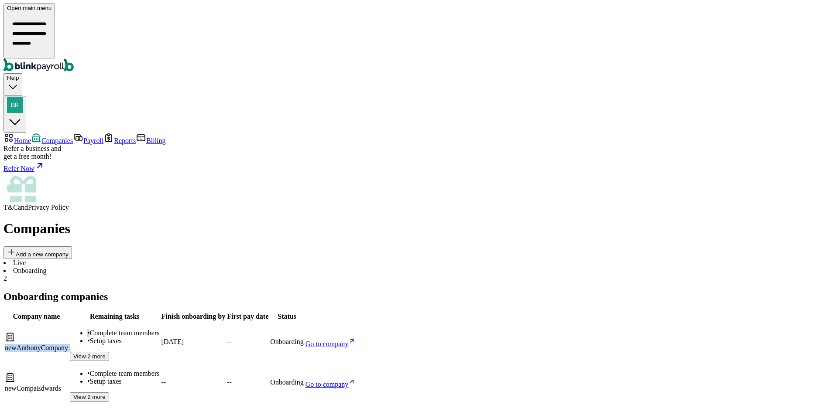
drag, startPoint x: 154, startPoint y: 151, endPoint x: 229, endPoint y: 156, distance: 74.8
click at [229, 322] on tr "newAnthonyCompany • Complete team members • Setup taxes View 2 more 20 Aug -- O…" at bounding box center [179, 342] width 351 height 40
click at [159, 329] on span "Complete team members" at bounding box center [124, 332] width 70 height 7
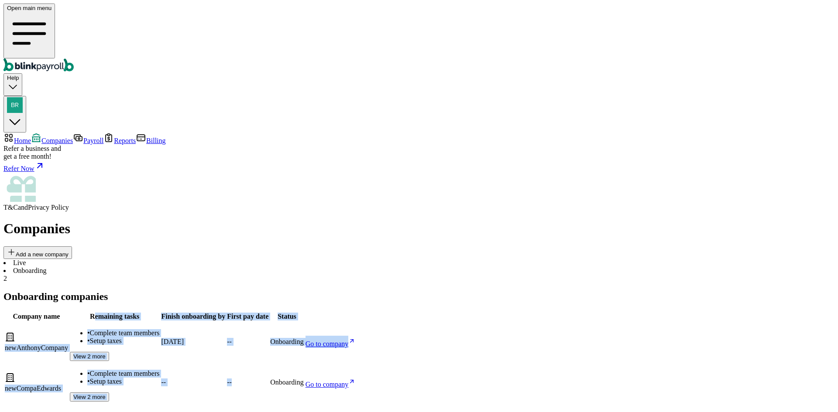
drag, startPoint x: 233, startPoint y: 132, endPoint x: 426, endPoint y: 202, distance: 204.5
click at [356, 312] on table "Company name Remaining tasks Finish onboarding by First pay date Status newAnth…" at bounding box center [179, 358] width 353 height 92
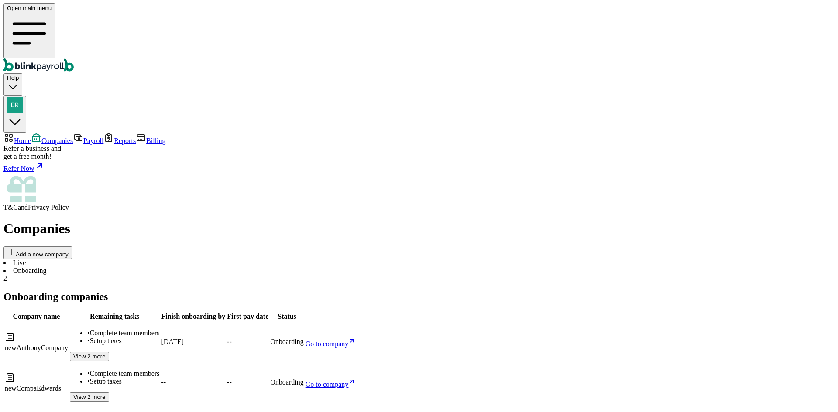
click at [23, 97] on img "button" at bounding box center [15, 105] width 16 height 16
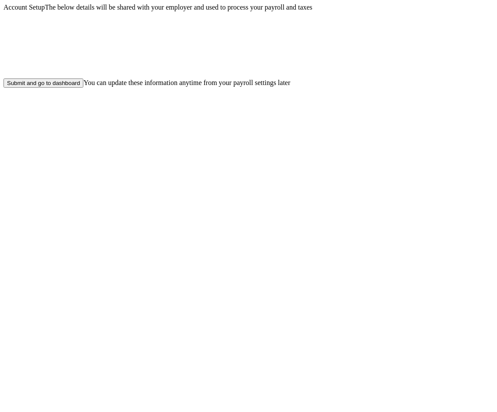
click at [80, 86] on div "Submit and go to dashboard" at bounding box center [43, 83] width 73 height 7
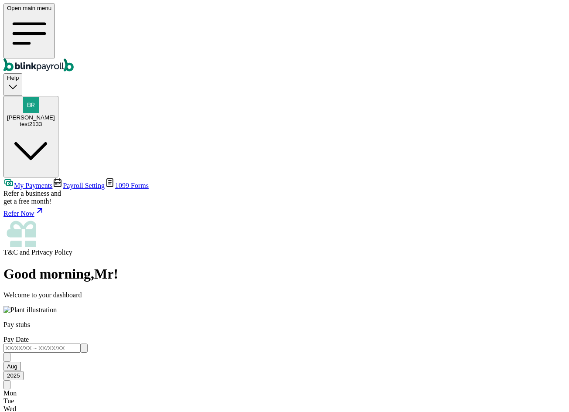
click at [133, 266] on main "Good morning , Mr ! Welcome to your dashboard Pay stubs Pay Date [DATE] Mon Tue…" at bounding box center [284, 377] width 562 height 222
click at [55, 121] on div "test2133" at bounding box center [31, 124] width 48 height 7
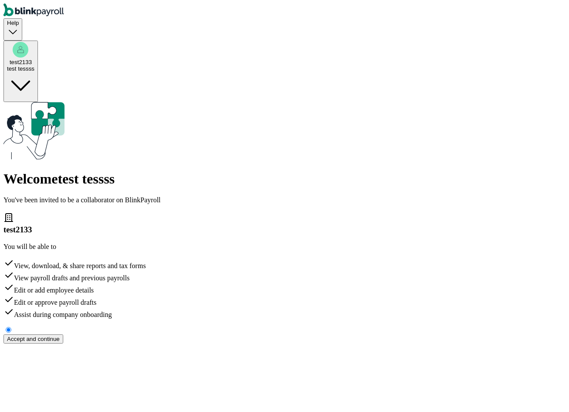
click at [60, 336] on div "Accept and continue" at bounding box center [33, 339] width 53 height 7
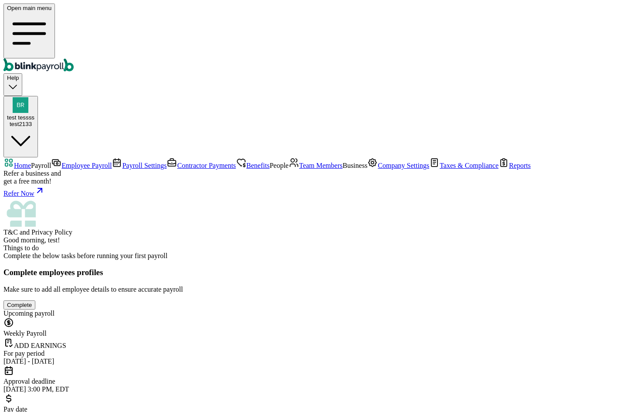
scroll to position [63, 0]
click at [34, 114] on span "test tessss" at bounding box center [20, 117] width 27 height 7
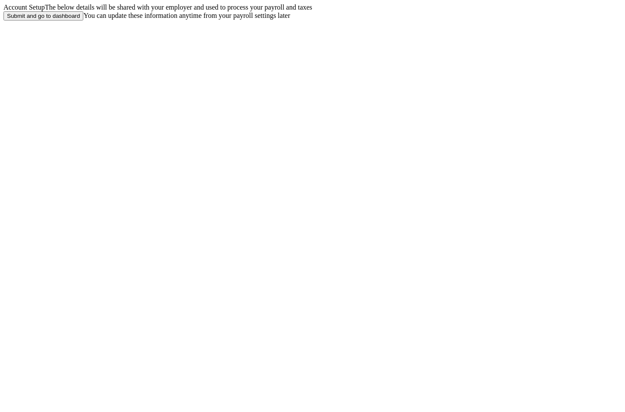
click at [80, 19] on div "Submit and go to dashboard" at bounding box center [43, 16] width 73 height 7
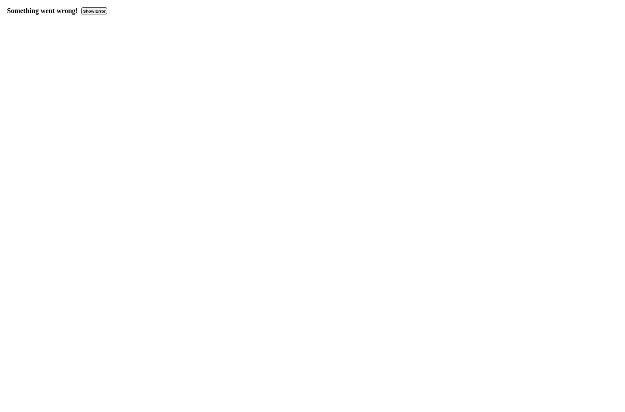
click at [91, 11] on button "Show Error" at bounding box center [94, 10] width 26 height 7
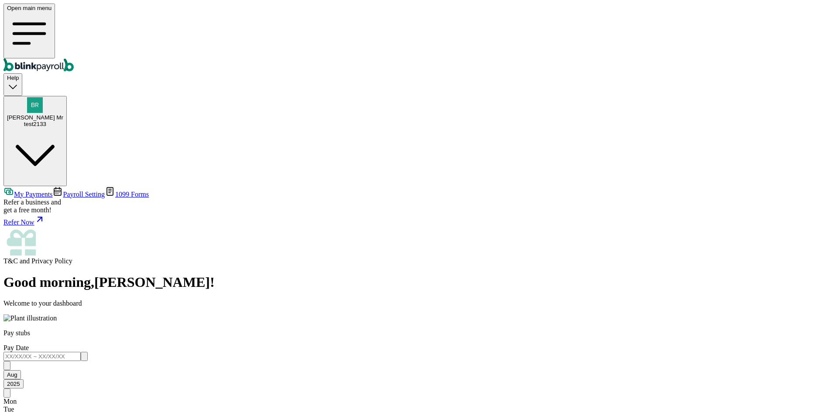
click at [63, 191] on span "Payroll Setting" at bounding box center [84, 194] width 42 height 7
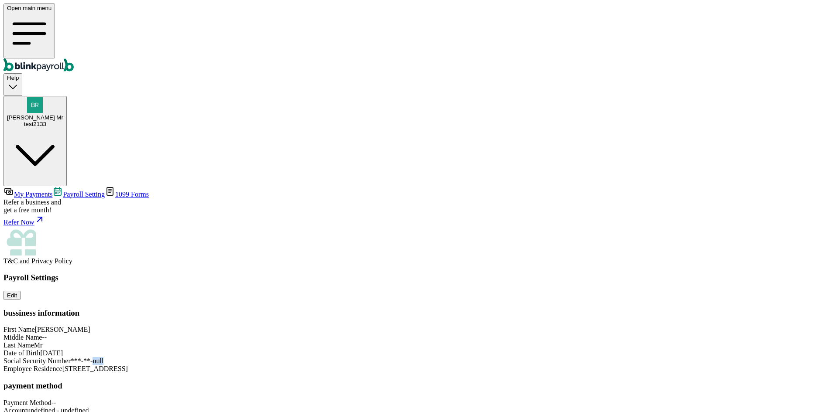
drag, startPoint x: 413, startPoint y: 212, endPoint x: 466, endPoint y: 226, distance: 55.0
click at [466, 273] on div "Payroll Settings Edit bussiness information First Name [PERSON_NAME] Middle Nam…" at bounding box center [418, 368] width 831 height 191
click at [477, 273] on div "Payroll Settings Edit bussiness information First Name [PERSON_NAME] Middle Nam…" at bounding box center [418, 368] width 831 height 191
click at [63, 121] on div "test2133" at bounding box center [35, 124] width 56 height 7
click at [503, 273] on div "Payroll Settings Edit bussiness information First Name [PERSON_NAME] Middle Nam…" at bounding box center [418, 368] width 831 height 191
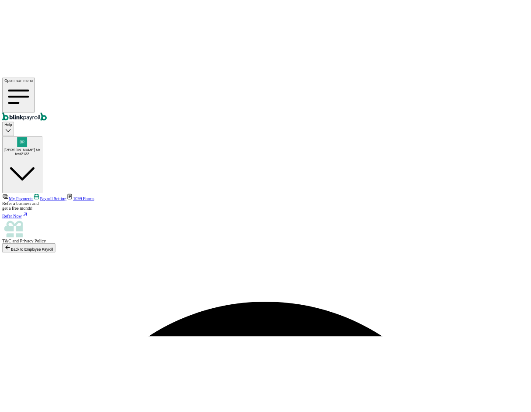
scroll to position [1, 0]
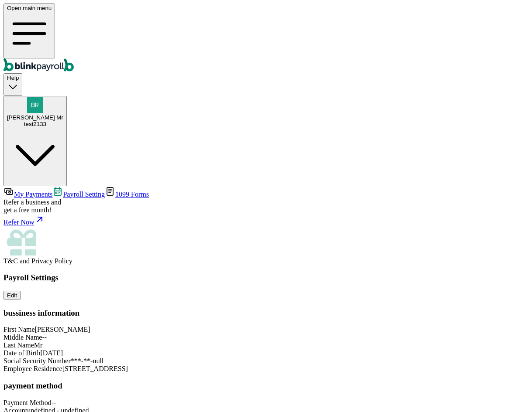
click at [115, 191] on span "1099 Forms" at bounding box center [132, 194] width 34 height 7
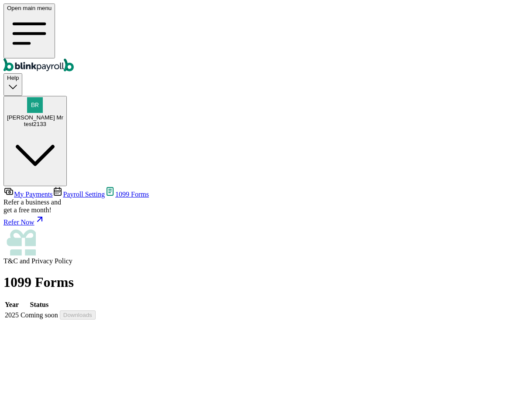
click at [46, 191] on span "My Payments" at bounding box center [33, 194] width 38 height 7
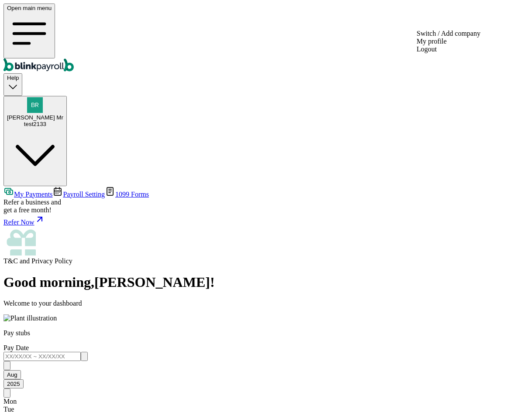
click at [67, 96] on button "Raj Mr test2133" at bounding box center [34, 141] width 63 height 90
click at [63, 114] on span "Raj Mr" at bounding box center [35, 117] width 56 height 7
click at [81, 352] on input "text" at bounding box center [41, 356] width 77 height 9
click at [63, 191] on span "Payroll Setting" at bounding box center [84, 194] width 42 height 7
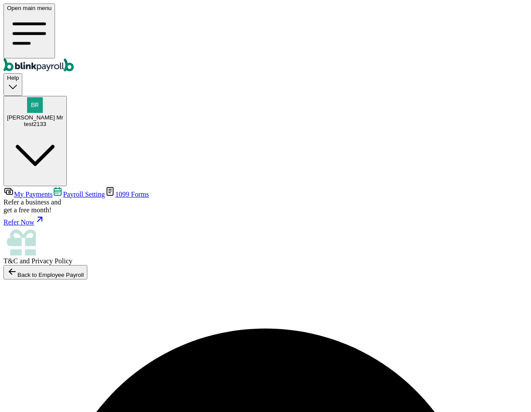
scroll to position [7, 0]
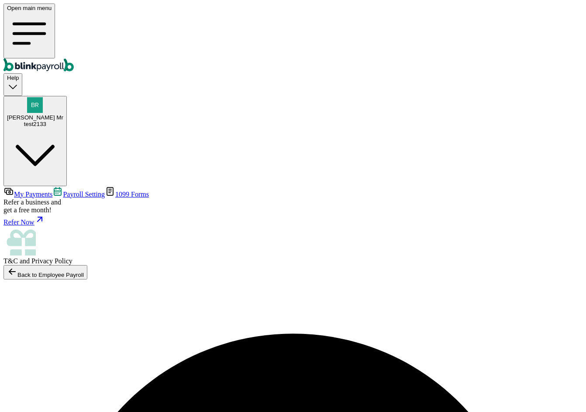
scroll to position [0, 0]
click at [63, 114] on div "Raj Mr test2133" at bounding box center [35, 120] width 56 height 13
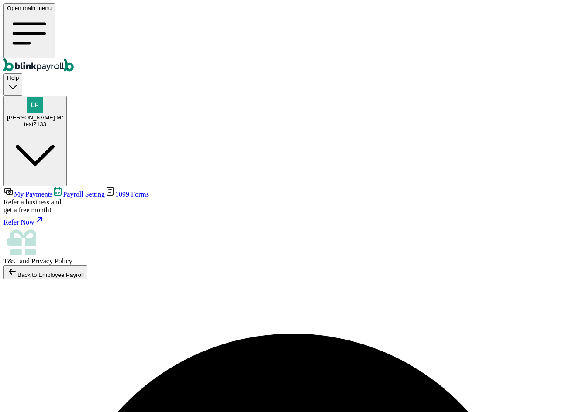
copy span "branko+testraj1x@blinkpayroll.com"
click at [52, 191] on span "My Payments" at bounding box center [33, 194] width 38 height 7
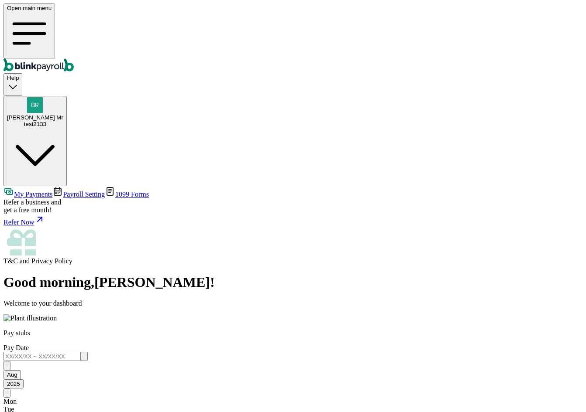
click at [63, 191] on span "Payroll Setting" at bounding box center [84, 194] width 42 height 7
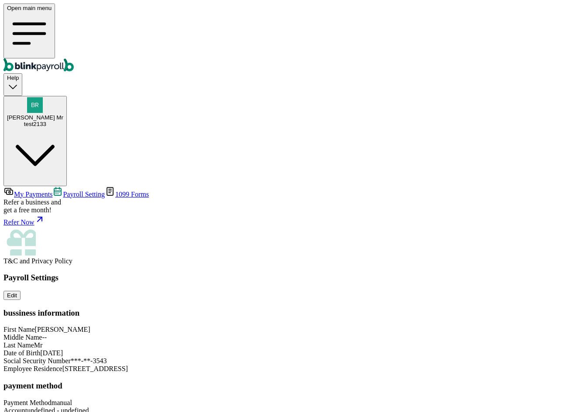
click at [115, 191] on span "1099 Forms" at bounding box center [132, 194] width 34 height 7
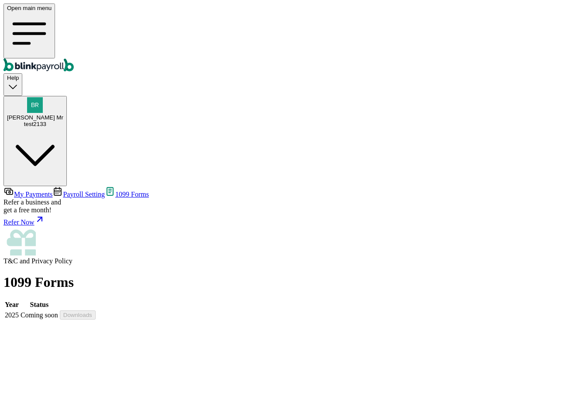
click at [40, 226] on div "Refer Now" at bounding box center [292, 220] width 579 height 12
click at [67, 96] on button "[PERSON_NAME] Mr test2133" at bounding box center [34, 141] width 63 height 90
click at [48, 191] on span "My Payments" at bounding box center [33, 194] width 38 height 7
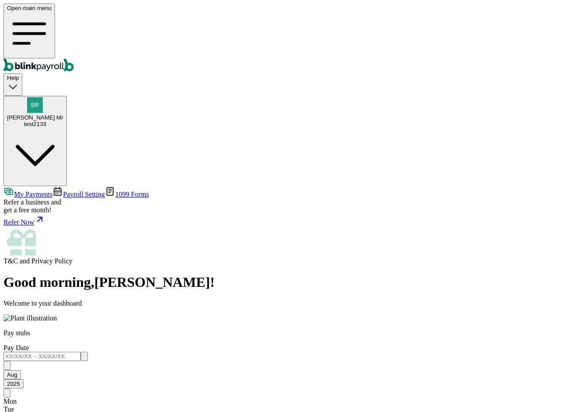
click at [67, 191] on span "Payroll Setting" at bounding box center [84, 194] width 42 height 7
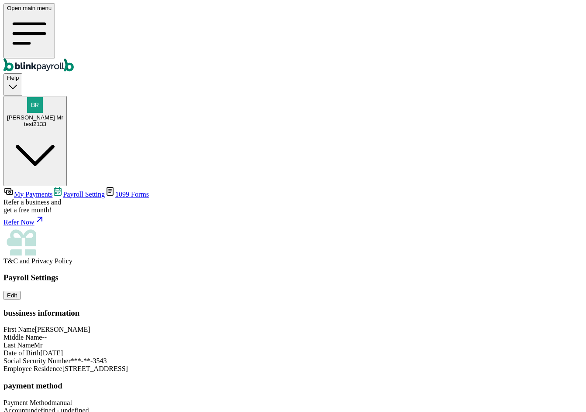
click at [52, 191] on link "My Payments" at bounding box center [27, 194] width 49 height 7
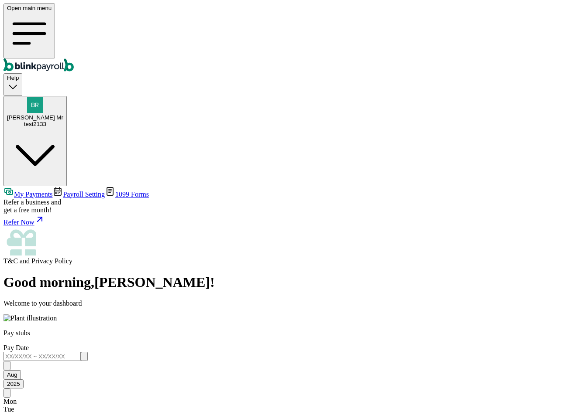
click at [63, 191] on span "Payroll Setting" at bounding box center [84, 194] width 42 height 7
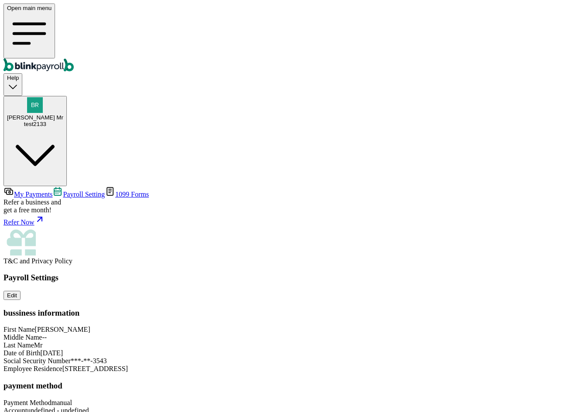
click at [105, 191] on link "1099 Forms" at bounding box center [127, 194] width 44 height 7
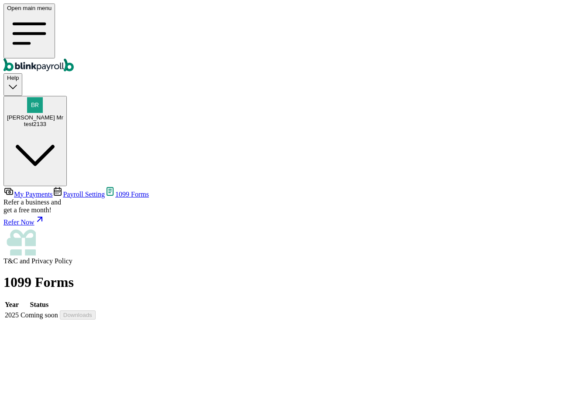
click at [63, 191] on span "Payroll Setting" at bounding box center [84, 194] width 42 height 7
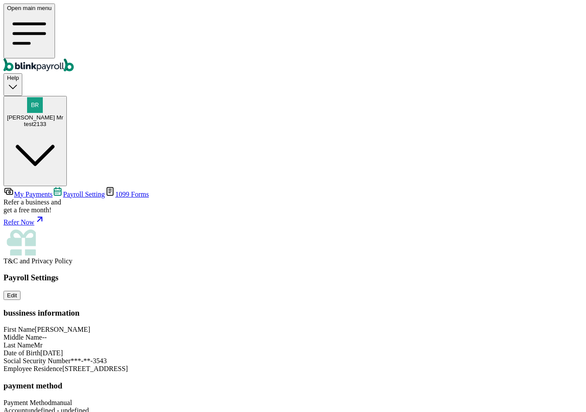
click at [63, 114] on span "[PERSON_NAME] Mr" at bounding box center [35, 117] width 56 height 7
click at [52, 191] on span "My Payments" at bounding box center [33, 194] width 38 height 7
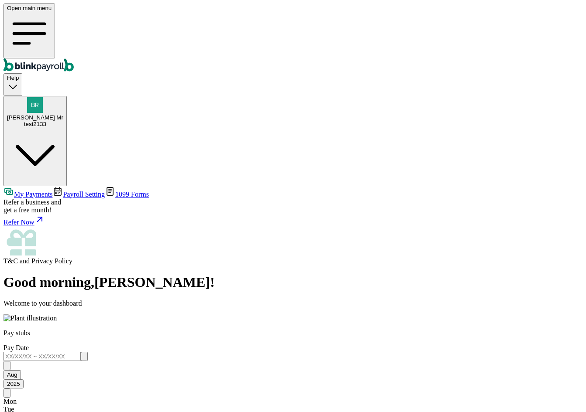
click at [81, 352] on input "text" at bounding box center [41, 356] width 77 height 9
type input "08/01/2025 ~ 08/02/2025"
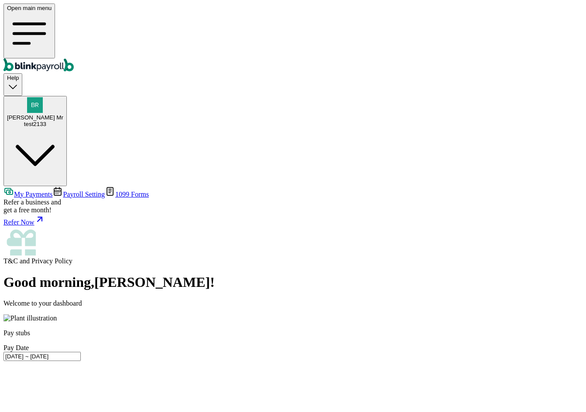
click at [64, 191] on span "Payroll Setting" at bounding box center [84, 194] width 42 height 7
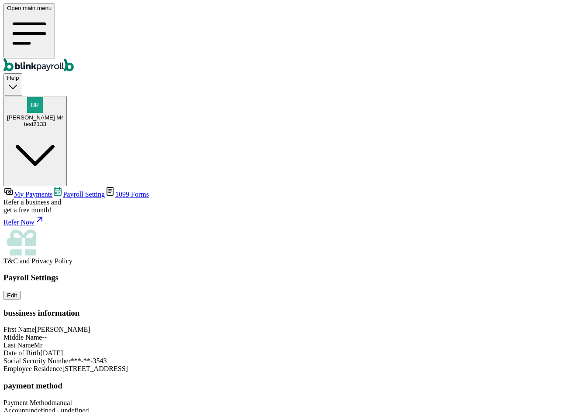
click at [52, 191] on span "My Payments" at bounding box center [33, 194] width 38 height 7
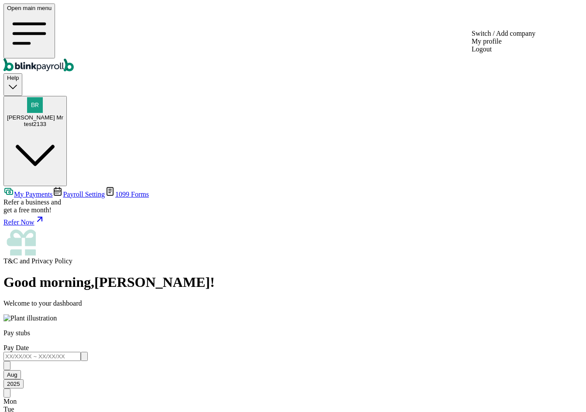
click at [67, 96] on button "Raj Mr test2133" at bounding box center [34, 141] width 63 height 90
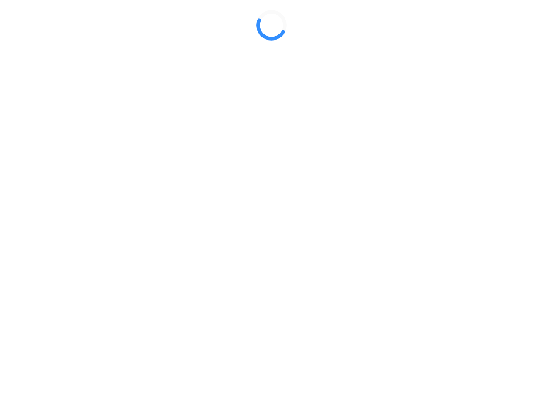
click at [402, 47] on div at bounding box center [271, 25] width 536 height 44
